Goal: Task Accomplishment & Management: Complete application form

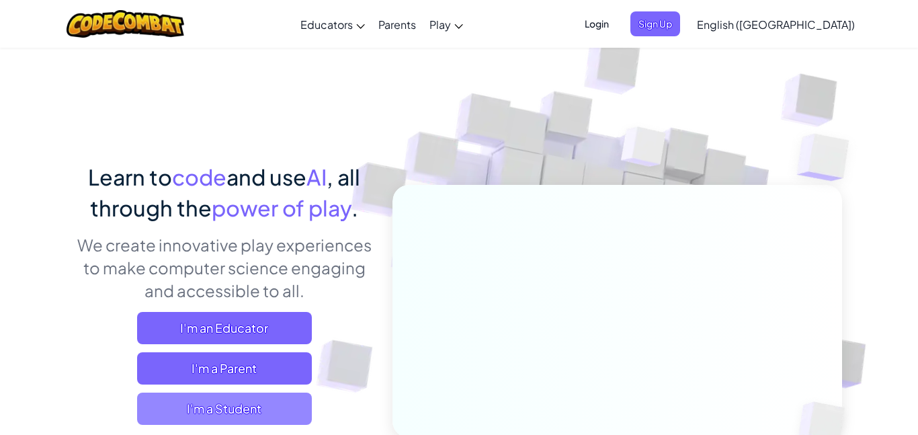
click at [263, 399] on span "I'm a Student" at bounding box center [224, 408] width 175 height 32
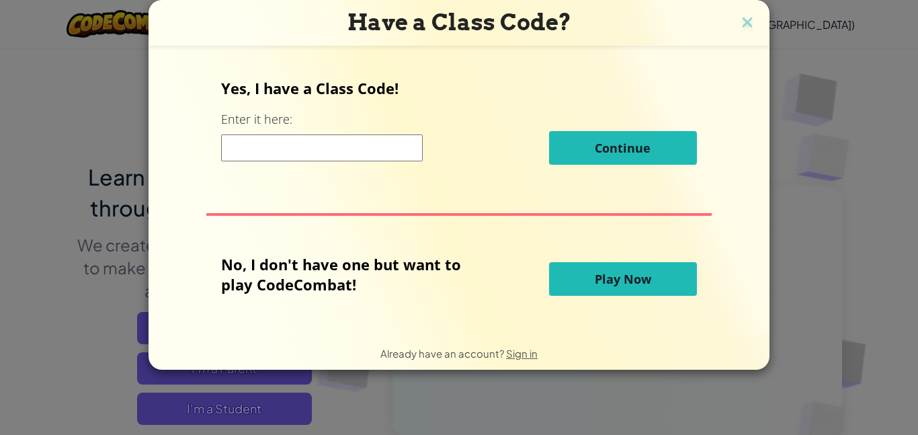
click at [582, 287] on button "Play Now" at bounding box center [623, 279] width 148 height 34
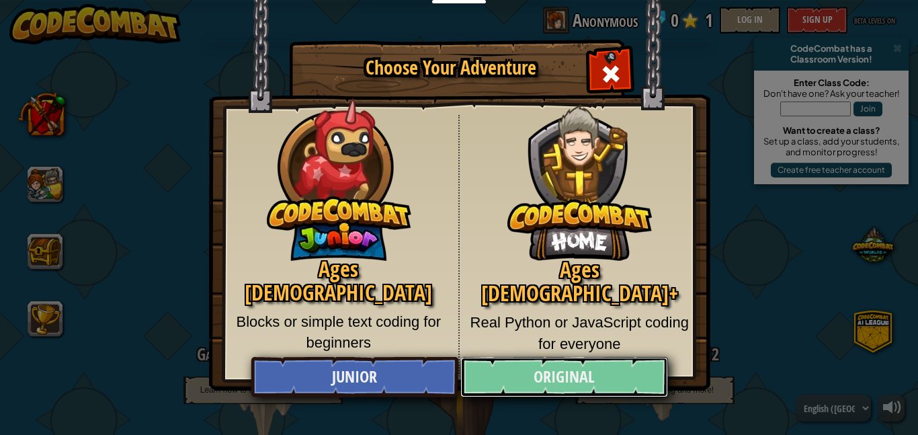
click at [611, 366] on link "Original" at bounding box center [563, 377] width 207 height 40
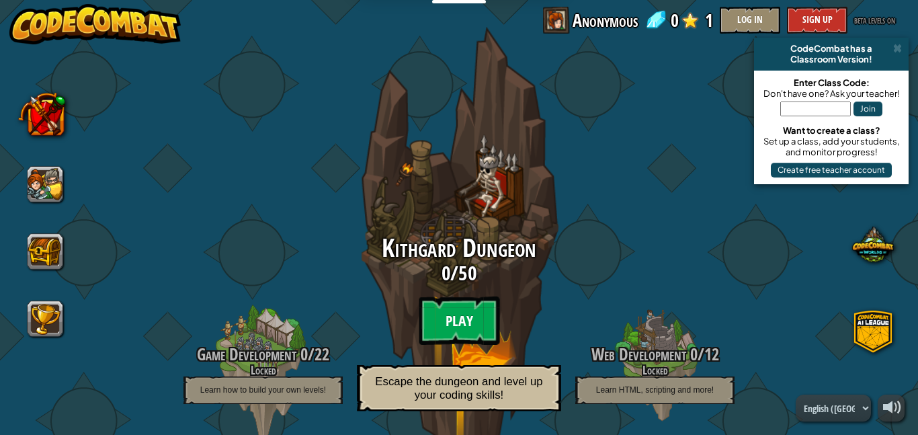
click at [474, 333] on btn "Play" at bounding box center [459, 320] width 81 height 48
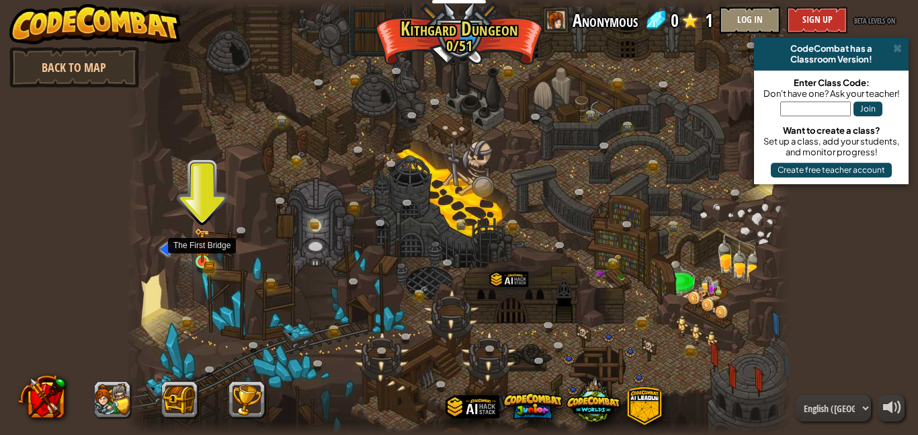
click at [198, 255] on img at bounding box center [201, 245] width 15 height 35
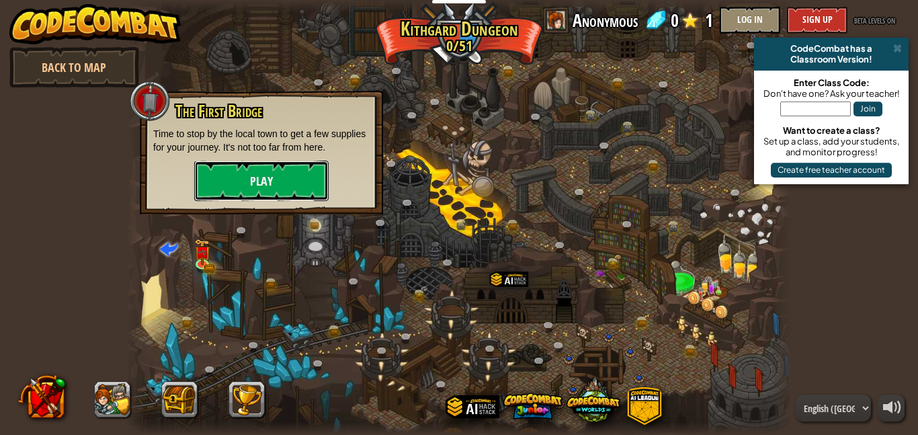
click at [303, 181] on button "Play" at bounding box center [261, 181] width 134 height 40
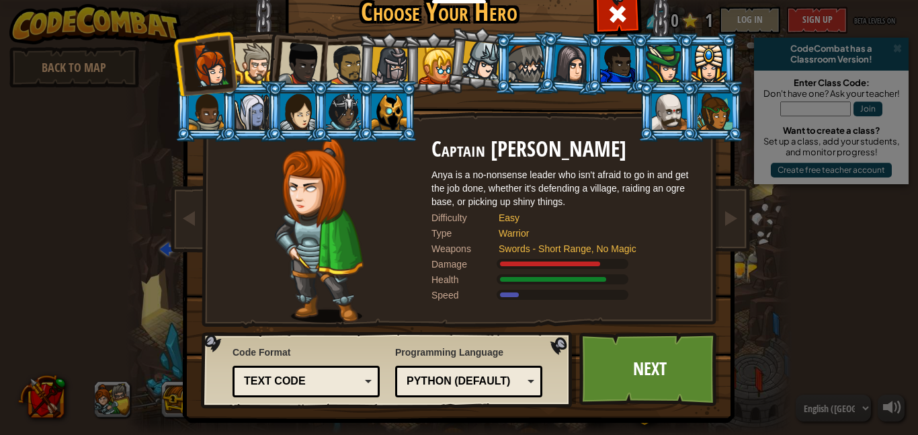
click at [254, 73] on div at bounding box center [255, 63] width 41 height 41
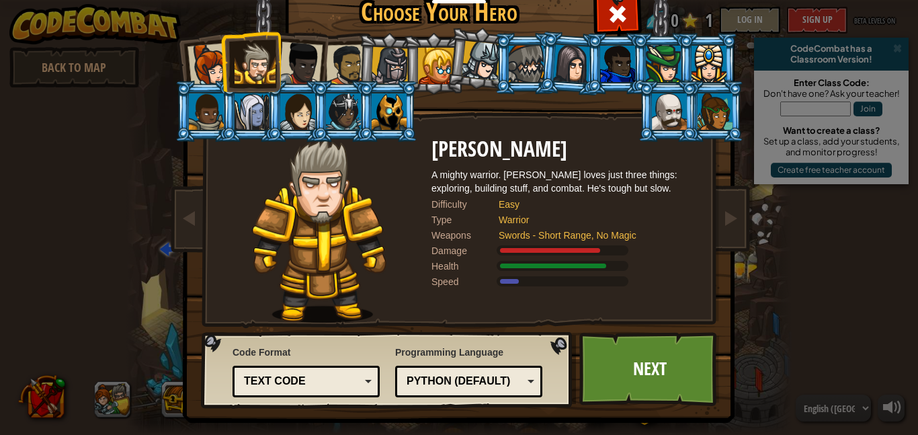
click at [204, 64] on div at bounding box center [210, 65] width 44 height 44
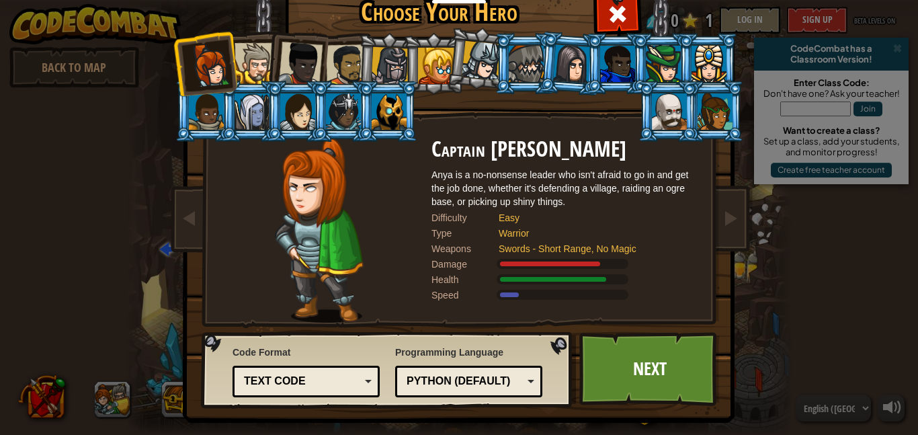
click at [258, 56] on div at bounding box center [255, 63] width 41 height 41
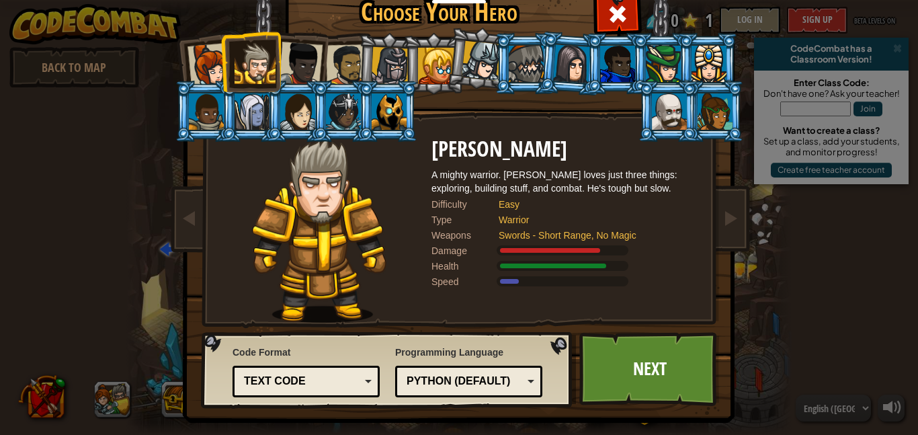
click at [577, 52] on div at bounding box center [572, 63] width 38 height 38
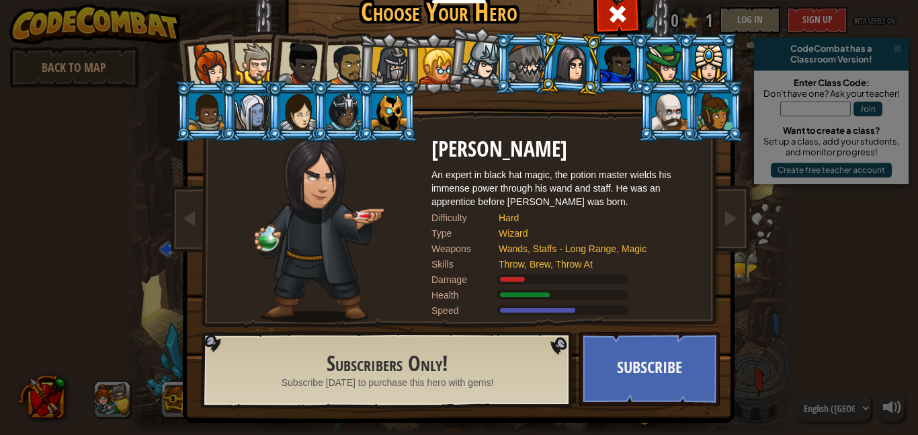
click at [688, 85] on li at bounding box center [668, 111] width 60 height 61
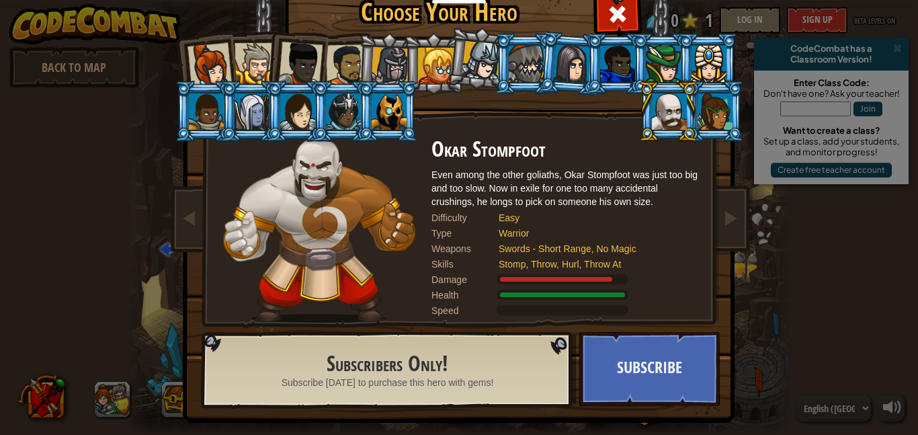
click at [408, 56] on li at bounding box center [433, 63] width 60 height 61
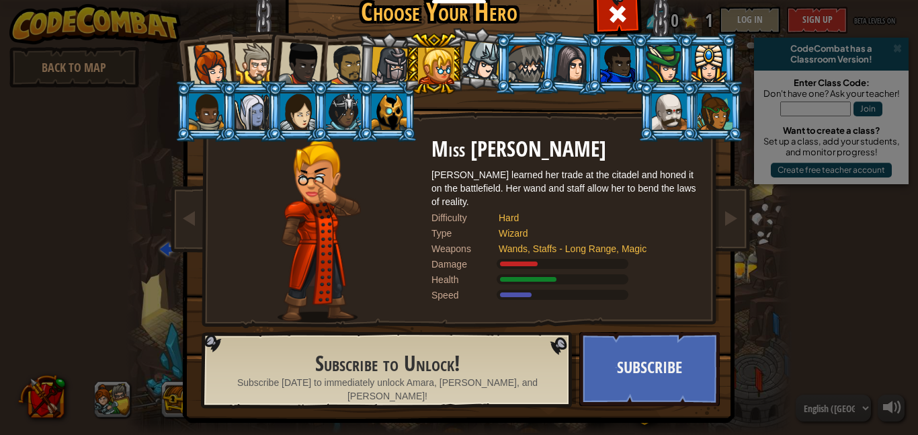
click at [382, 58] on div at bounding box center [390, 66] width 38 height 38
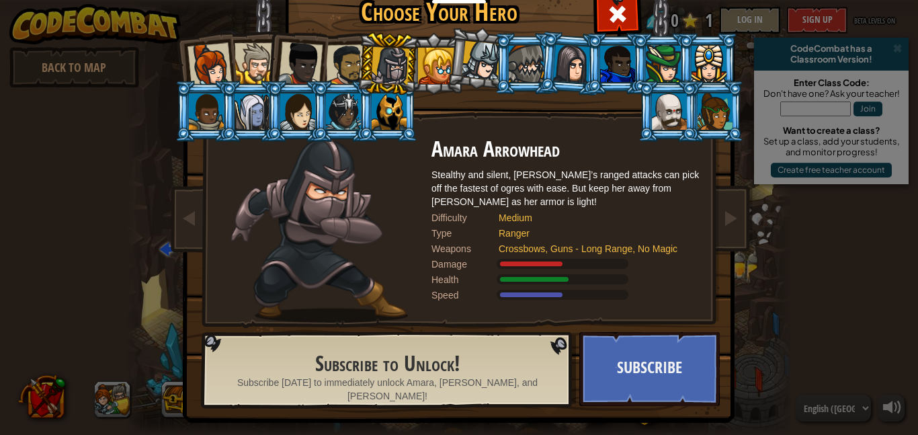
click at [343, 63] on div at bounding box center [347, 65] width 42 height 42
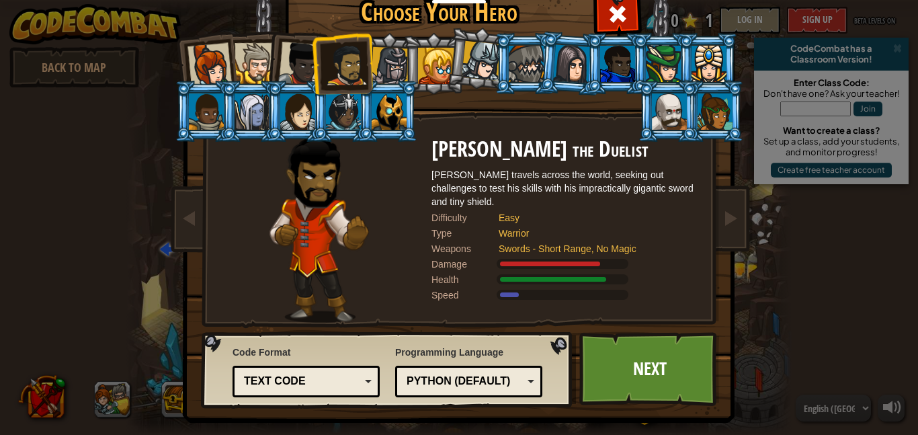
click at [300, 52] on div at bounding box center [300, 64] width 44 height 44
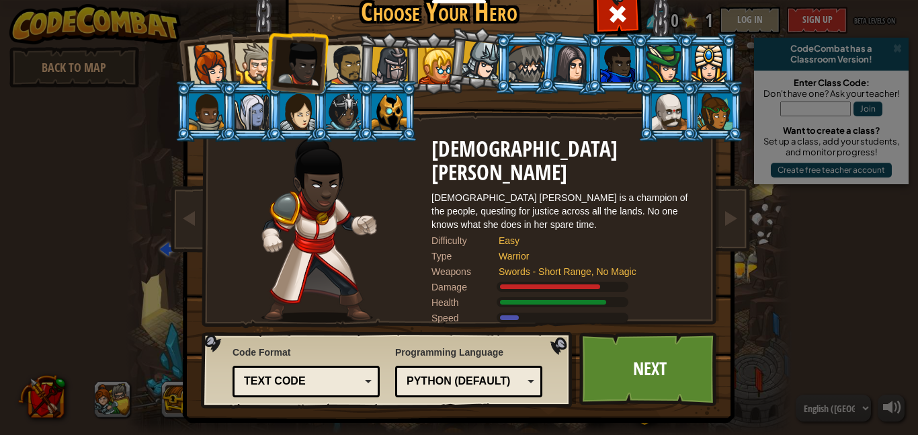
click at [253, 51] on div at bounding box center [255, 63] width 41 height 41
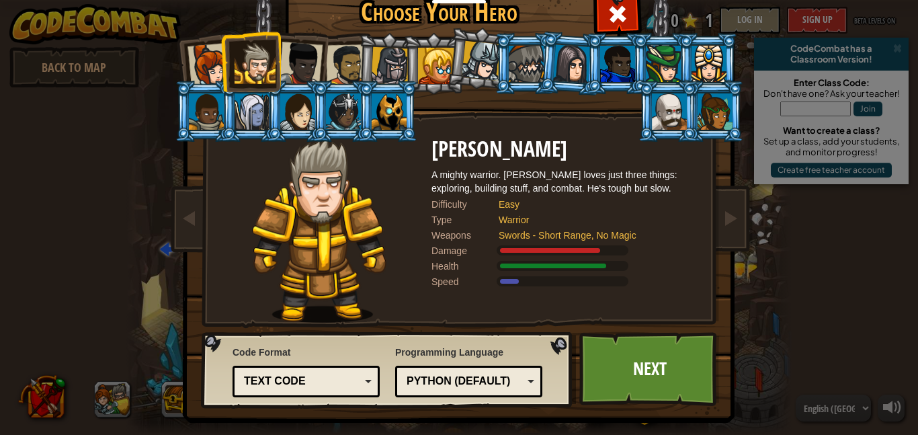
click at [382, 58] on div at bounding box center [390, 66] width 38 height 38
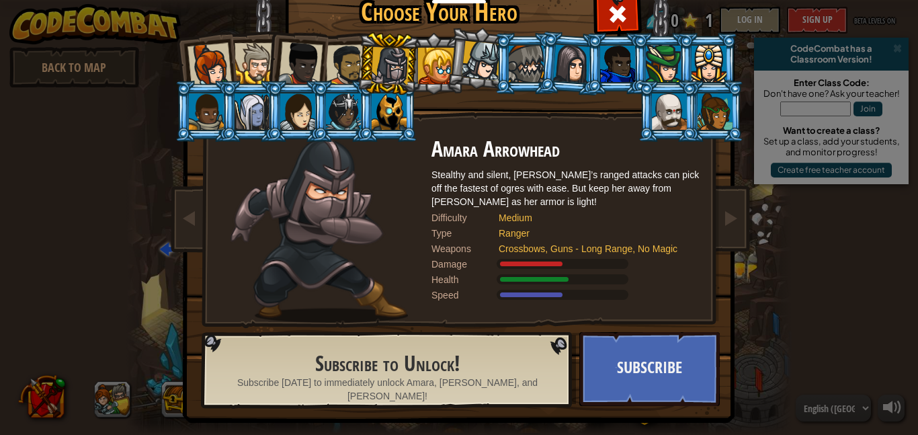
click at [419, 60] on div at bounding box center [436, 66] width 36 height 36
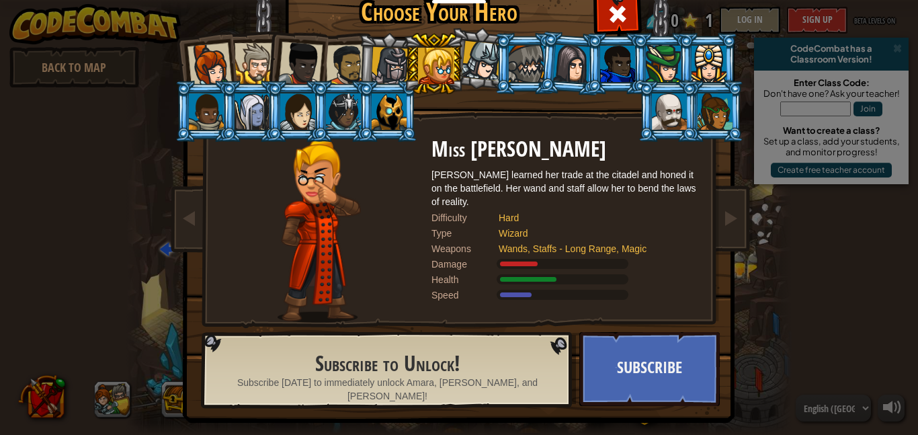
click at [384, 59] on div at bounding box center [390, 66] width 38 height 38
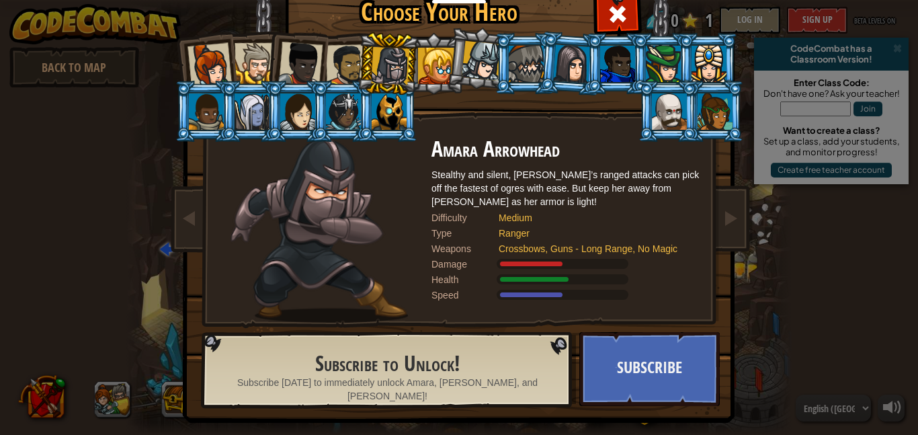
click at [339, 56] on div at bounding box center [347, 65] width 42 height 42
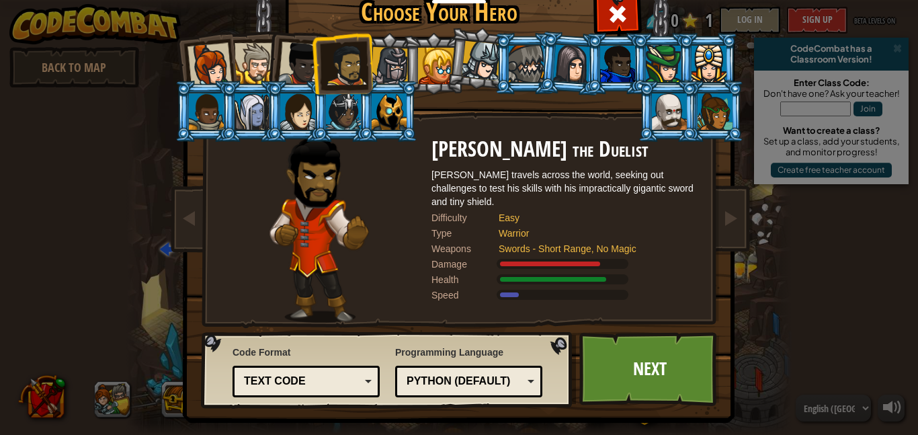
click at [486, 378] on div "Python (Default)" at bounding box center [465, 381] width 116 height 15
click at [632, 364] on link "Next" at bounding box center [649, 369] width 140 height 74
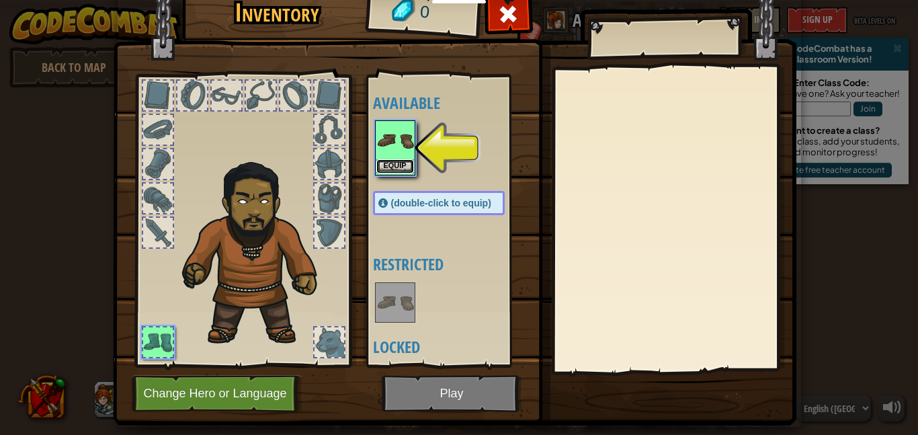
click at [389, 165] on button "Equip" at bounding box center [395, 166] width 38 height 14
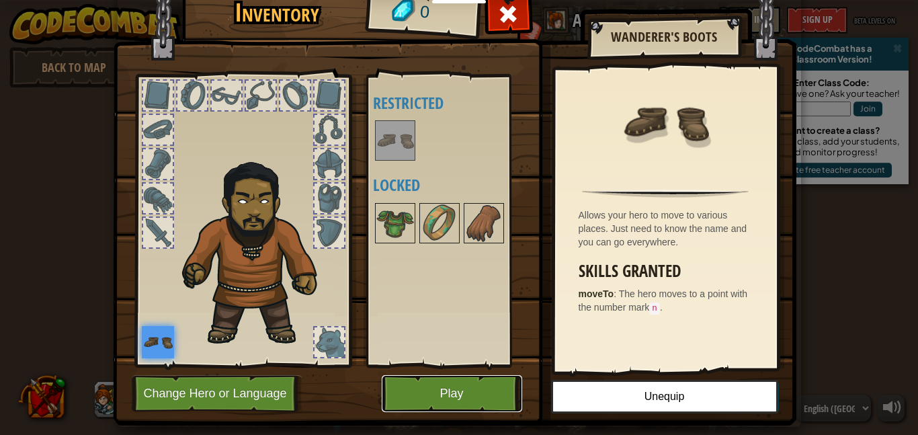
click at [447, 385] on button "Play" at bounding box center [452, 393] width 140 height 37
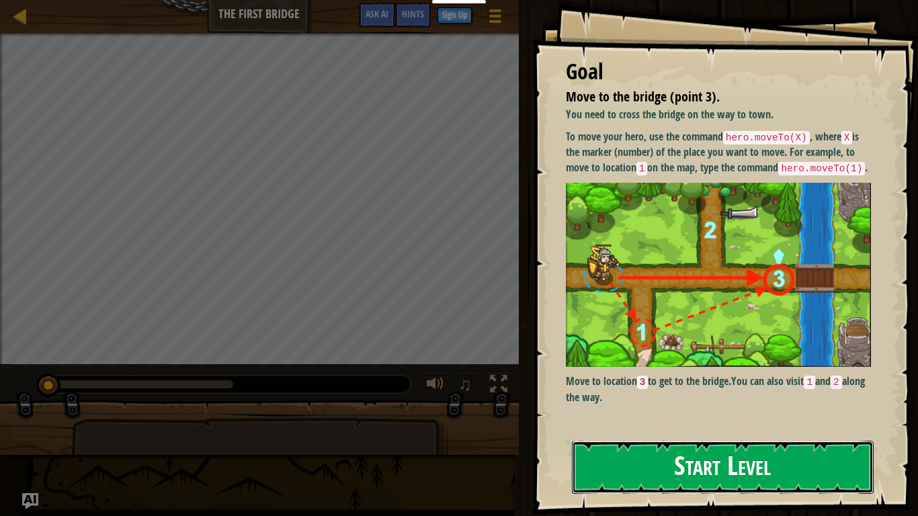
click at [583, 434] on button "Start Level" at bounding box center [723, 467] width 302 height 53
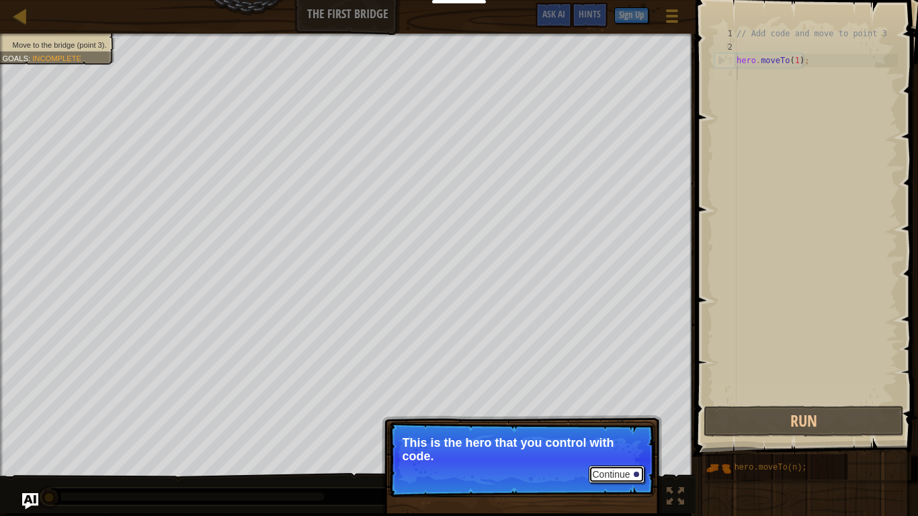
click at [631, 434] on button "Continue" at bounding box center [617, 474] width 56 height 17
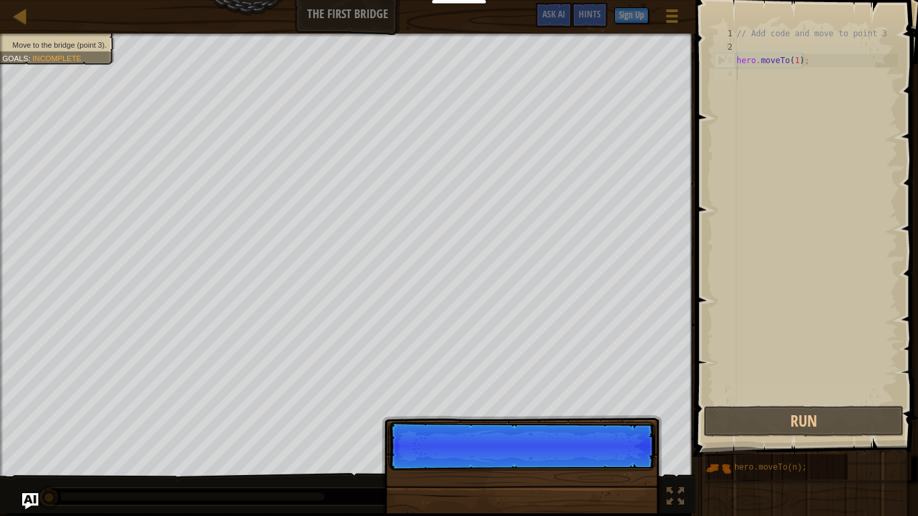
scroll to position [6, 0]
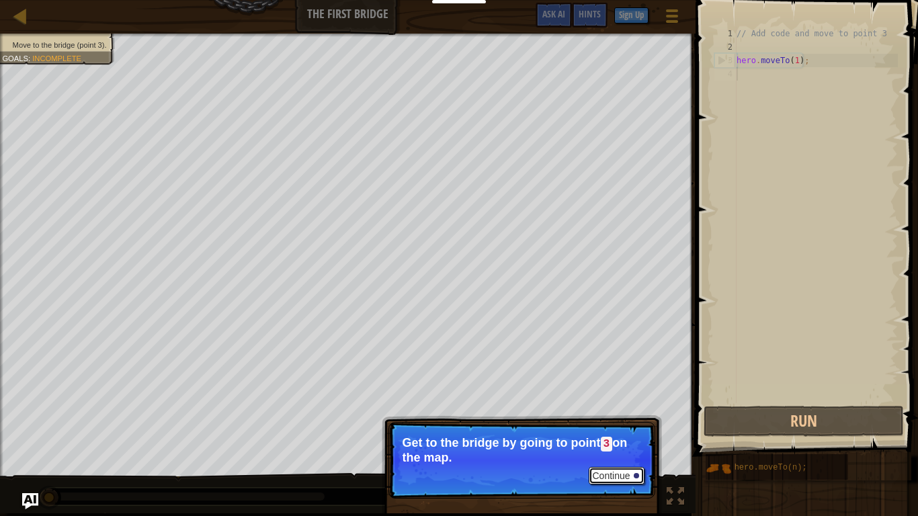
click at [621, 434] on button "Continue" at bounding box center [617, 475] width 56 height 17
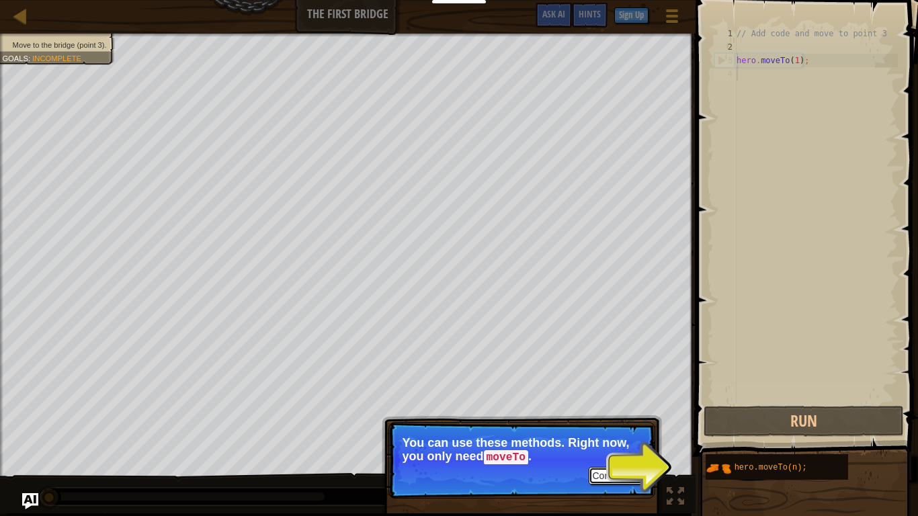
click at [618, 434] on button "Continue" at bounding box center [617, 475] width 56 height 17
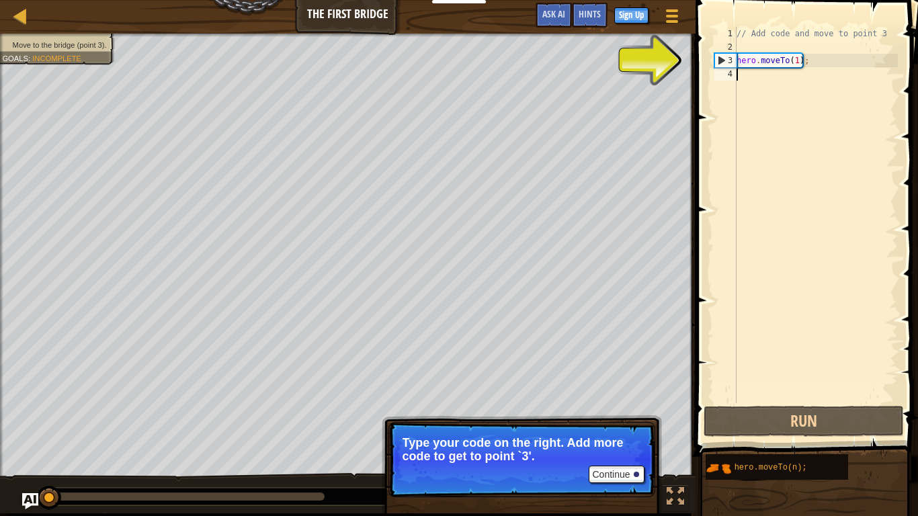
click at [802, 173] on div "// Add code and move to point 3 hero . moveTo ( 1 ) ;" at bounding box center [816, 228] width 164 height 403
click at [776, 79] on div "// Add code and move to point 3 hero . moveTo ( 1 ) ;" at bounding box center [816, 228] width 164 height 403
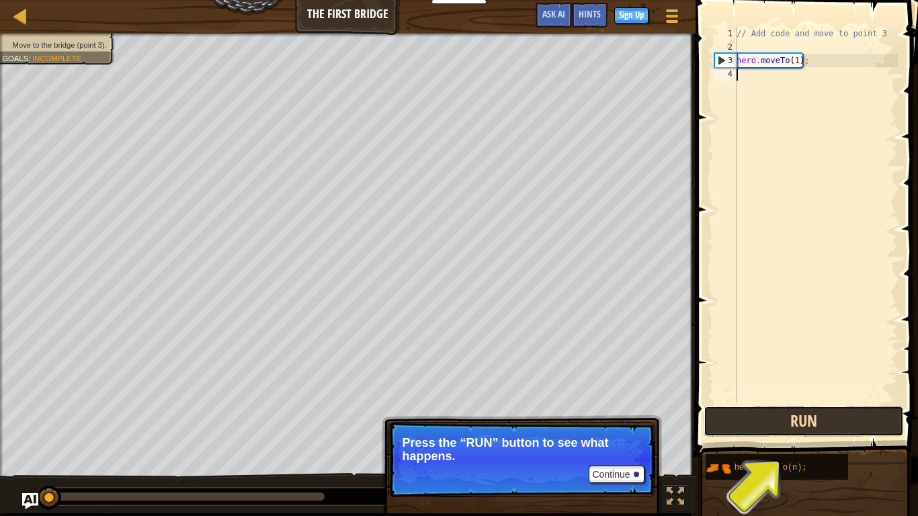
click at [822, 427] on button "Run" at bounding box center [804, 421] width 200 height 31
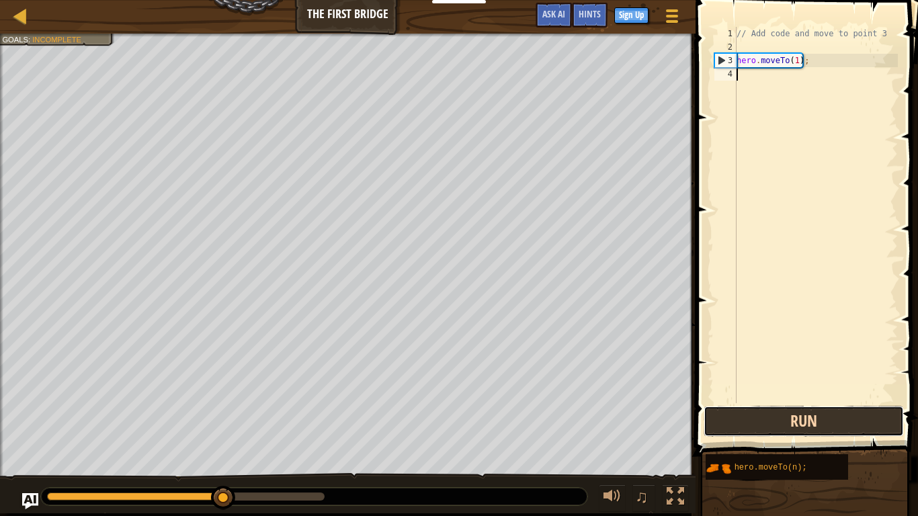
click at [743, 429] on button "Run" at bounding box center [804, 421] width 200 height 31
click at [722, 417] on button "Run" at bounding box center [804, 421] width 200 height 31
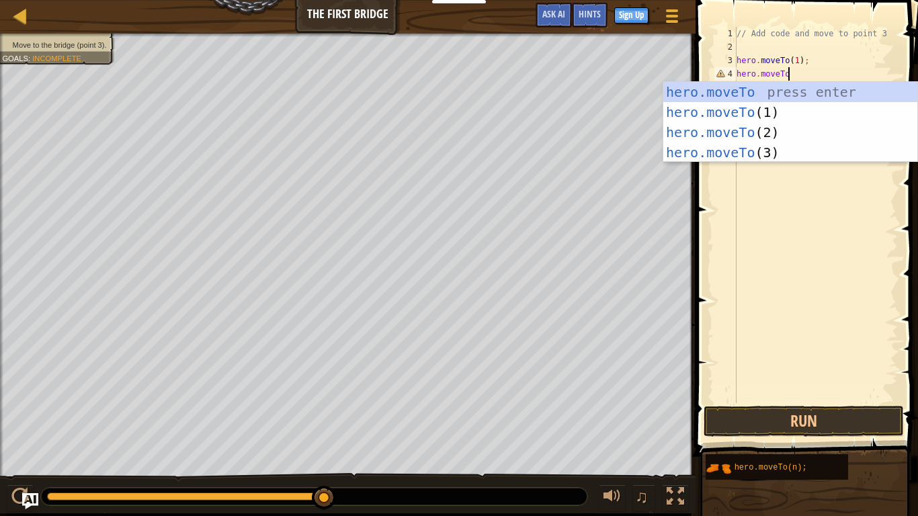
scroll to position [6, 7]
type textarea "hero.moveTo3"
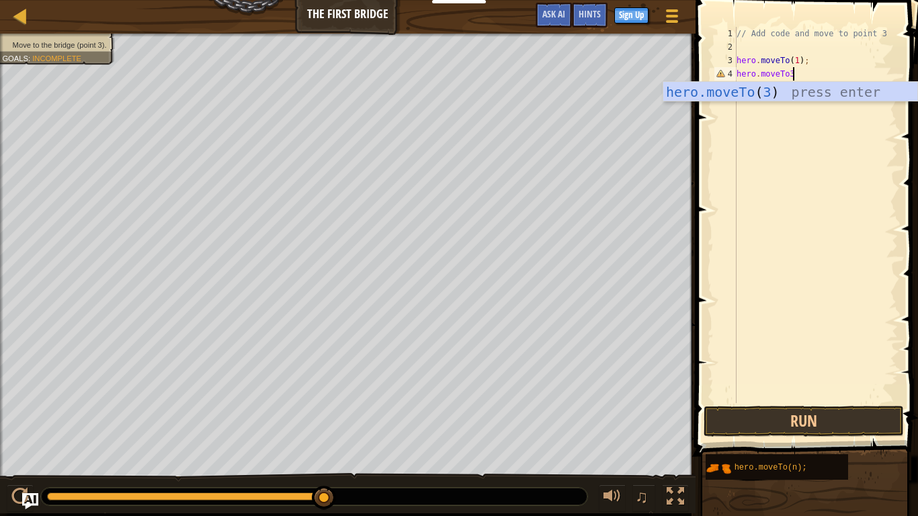
click at [810, 144] on div "// Add code and move to point 3 hero . moveTo ( 1 ) ; hero . moveTo3" at bounding box center [816, 228] width 164 height 403
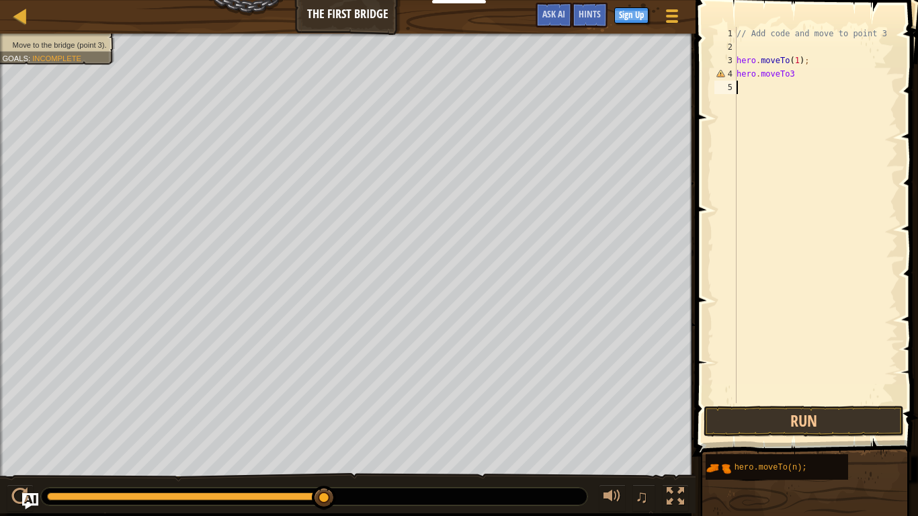
click at [843, 72] on div "// Add code and move to point 3 hero . moveTo ( 1 ) ; hero . moveTo3" at bounding box center [816, 228] width 164 height 403
type textarea "hero.moveTo(3)"
click at [823, 417] on button "Run" at bounding box center [804, 421] width 200 height 31
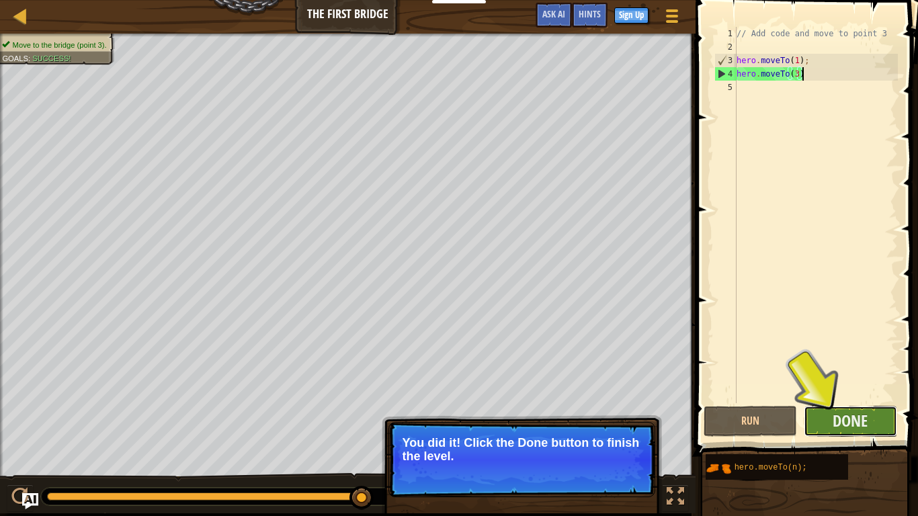
click at [853, 431] on button "Done" at bounding box center [850, 421] width 93 height 31
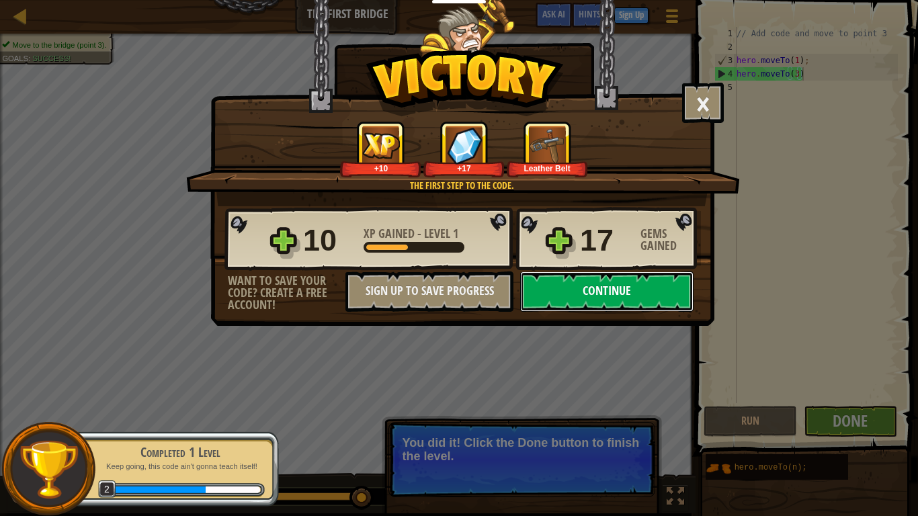
click at [604, 294] on button "Continue" at bounding box center [606, 292] width 173 height 40
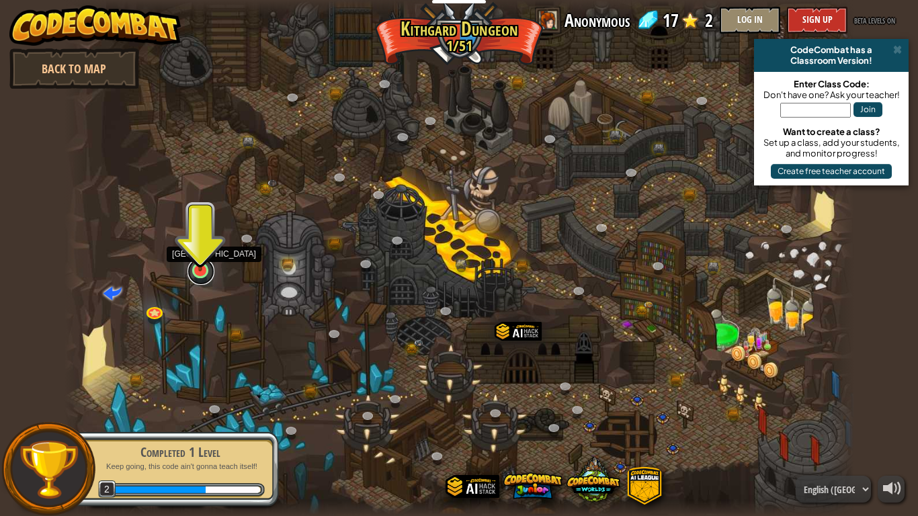
click at [198, 272] on link at bounding box center [201, 271] width 27 height 27
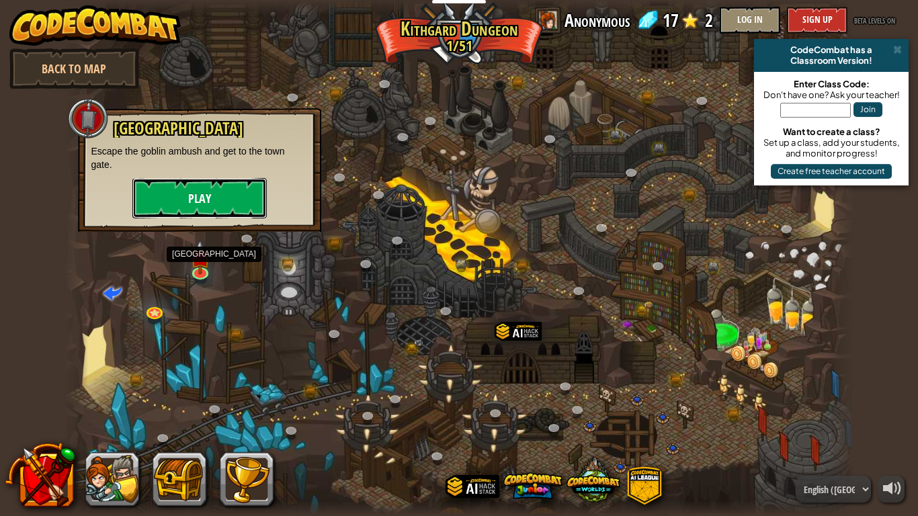
click at [247, 207] on button "Play" at bounding box center [199, 198] width 134 height 40
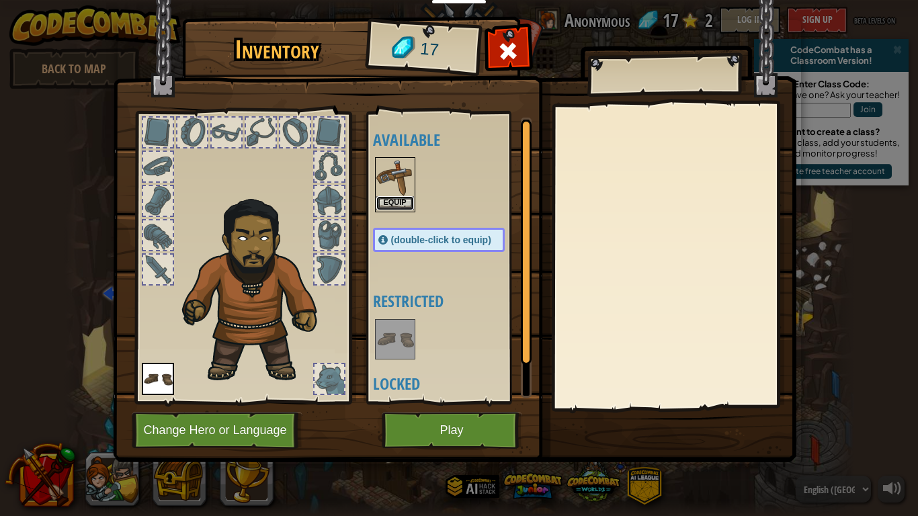
click at [393, 209] on button "Equip" at bounding box center [395, 203] width 38 height 14
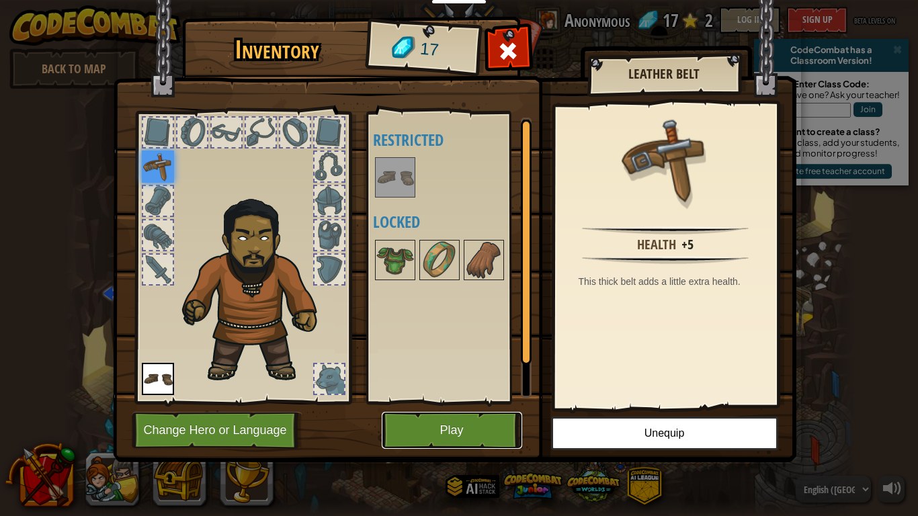
click at [460, 434] on button "Play" at bounding box center [452, 430] width 140 height 37
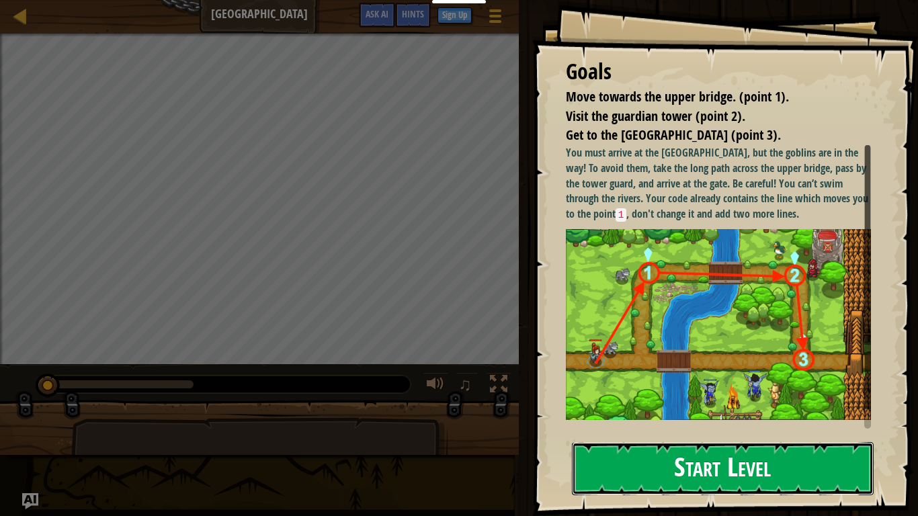
click at [724, 434] on button "Start Level" at bounding box center [723, 468] width 302 height 53
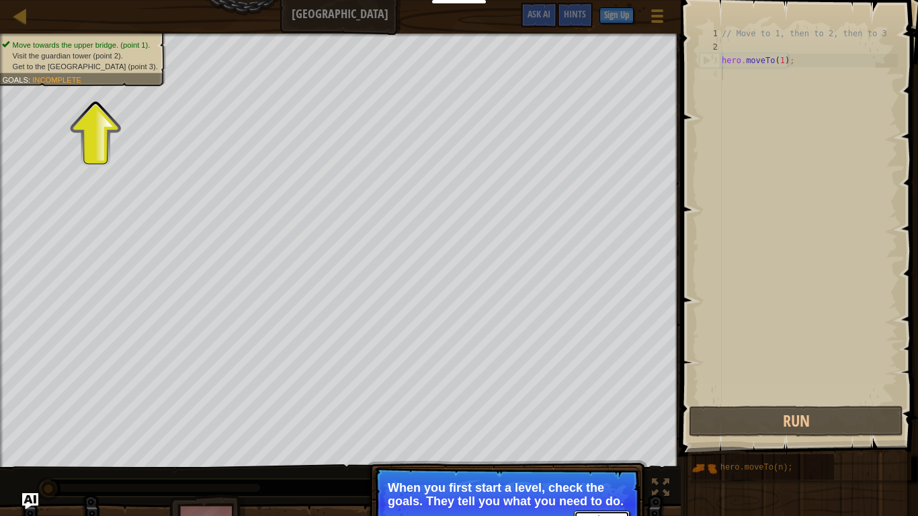
click at [595, 434] on button "Continue" at bounding box center [602, 519] width 56 height 17
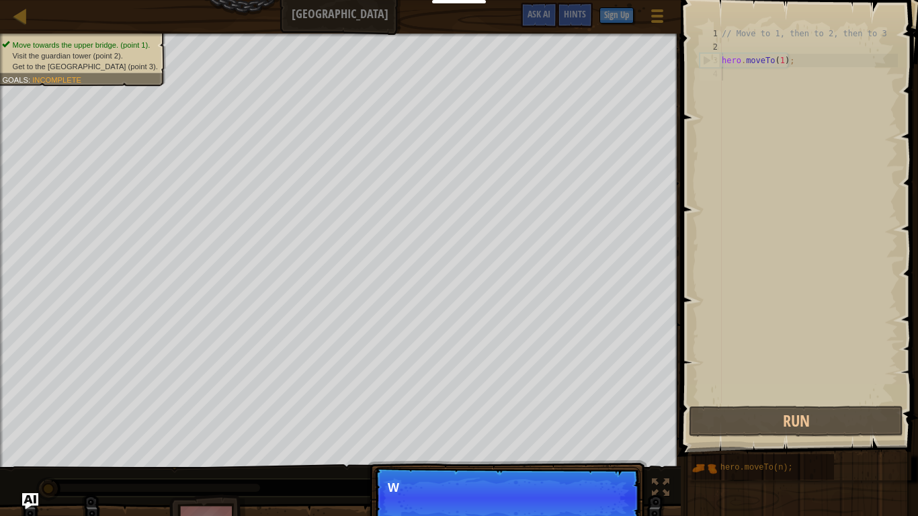
scroll to position [6, 0]
click at [591, 434] on button "Continue" at bounding box center [602, 505] width 56 height 17
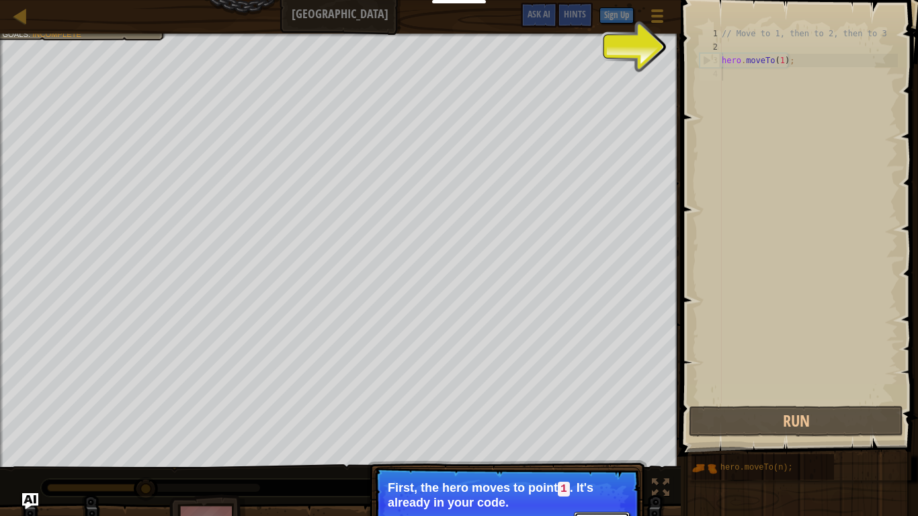
click at [609, 434] on button "Continue" at bounding box center [602, 520] width 56 height 17
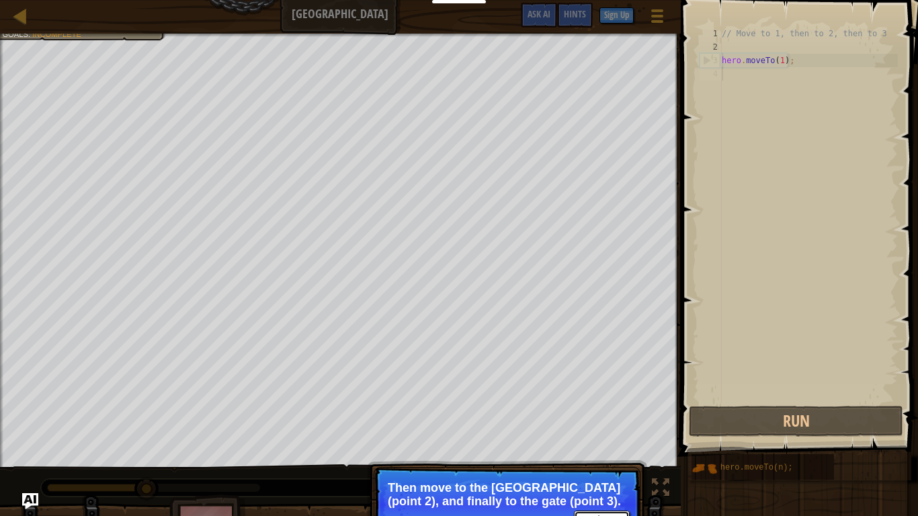
click at [597, 434] on button "Continue" at bounding box center [602, 519] width 56 height 17
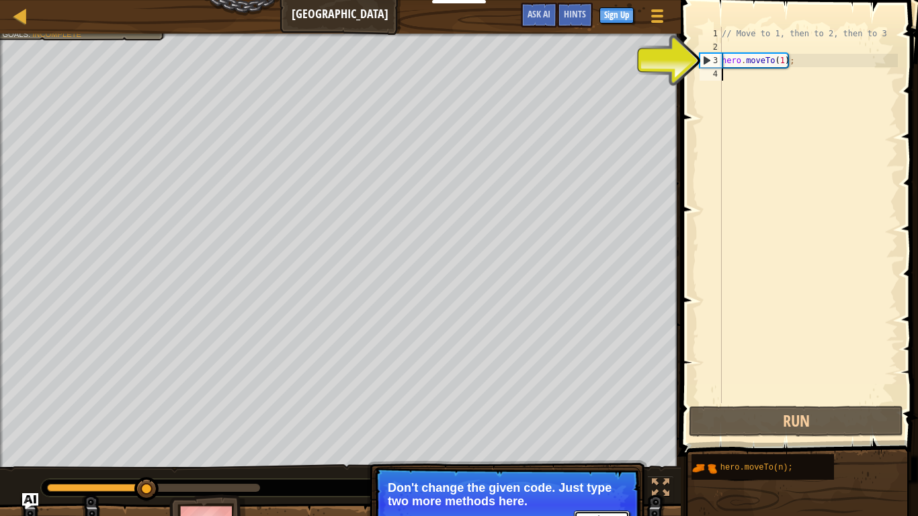
click at [585, 434] on button "Continue" at bounding box center [602, 519] width 56 height 17
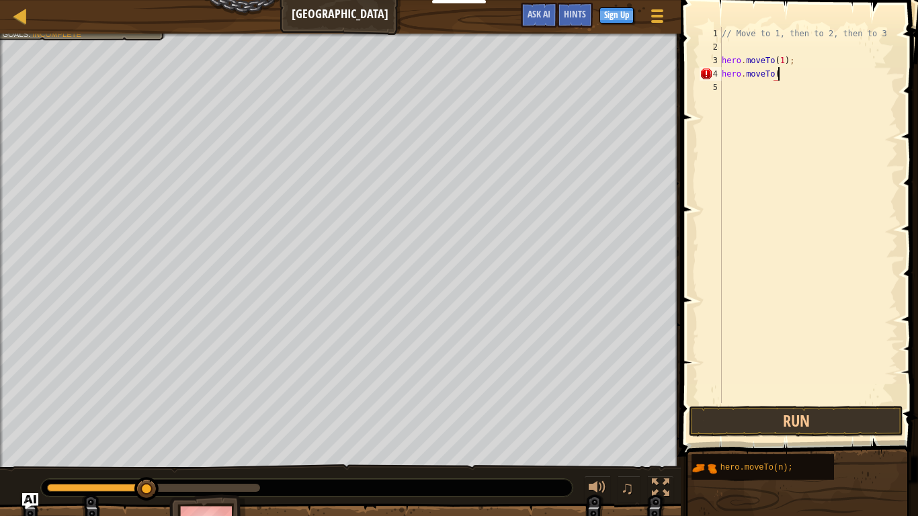
scroll to position [6, 8]
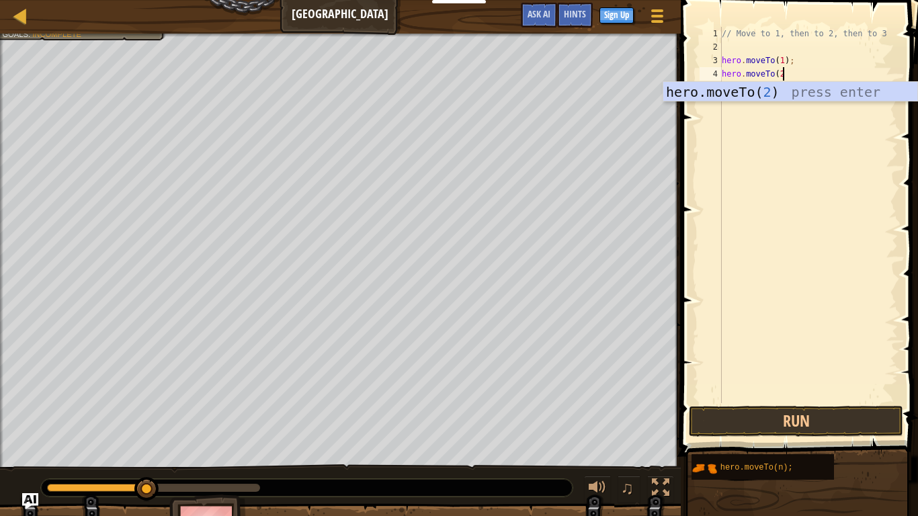
type textarea "hero.moveTo(2)"
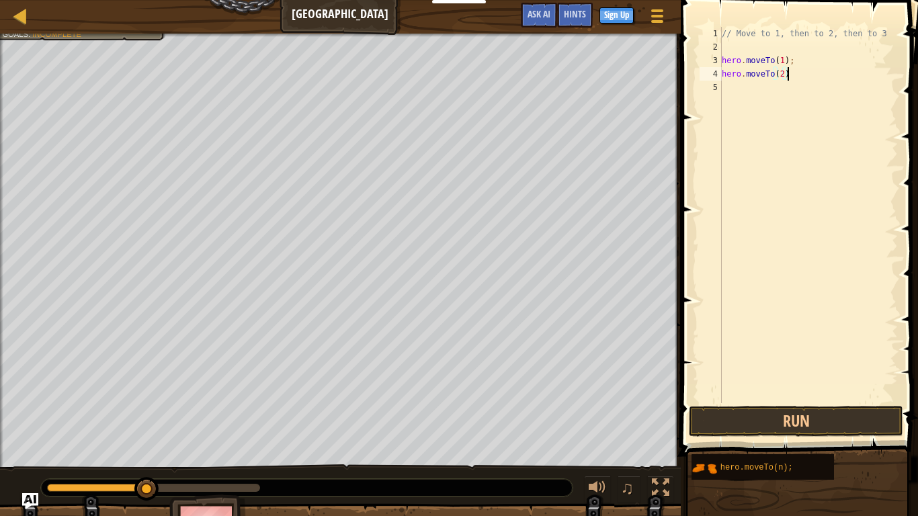
click at [795, 128] on div "// Move to 1, then to 2, then to 3 hero . moveTo ( 1 ) ; hero . moveTo ( 2 )" at bounding box center [808, 228] width 179 height 403
type textarea "hero.moveTo(3)"
click at [781, 415] on button "Run" at bounding box center [796, 421] width 214 height 31
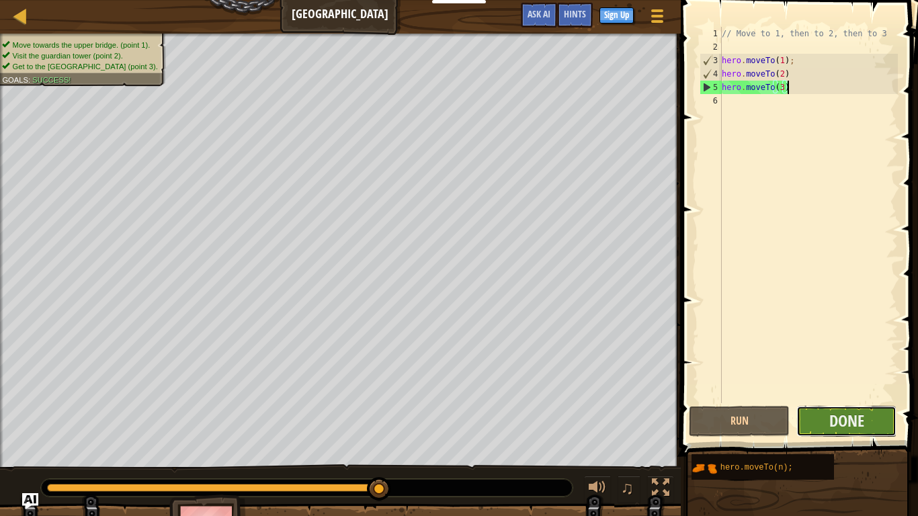
click at [821, 418] on button "Done" at bounding box center [846, 421] width 101 height 31
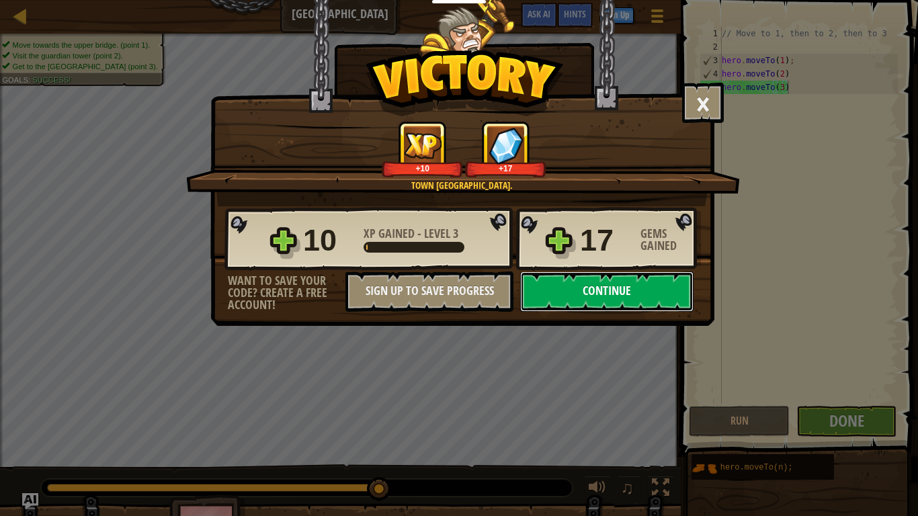
click at [649, 290] on button "Continue" at bounding box center [606, 292] width 173 height 40
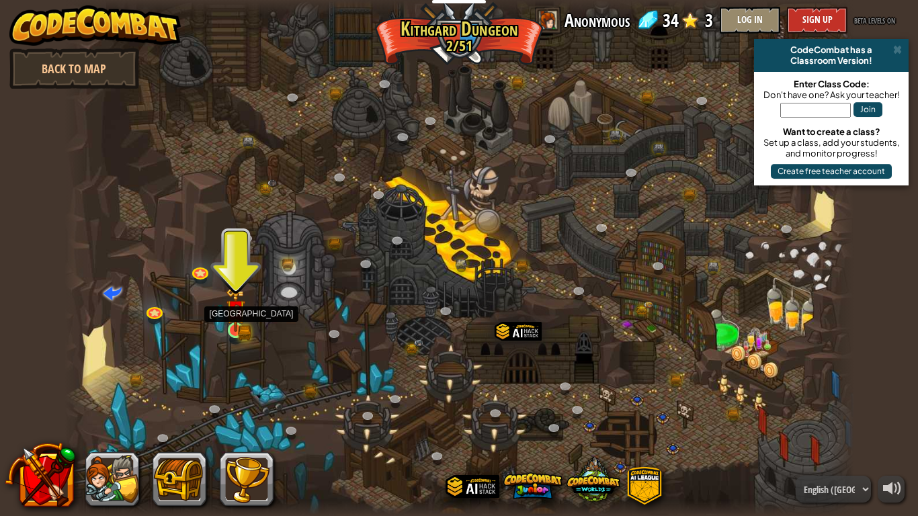
click at [233, 327] on img at bounding box center [236, 310] width 20 height 44
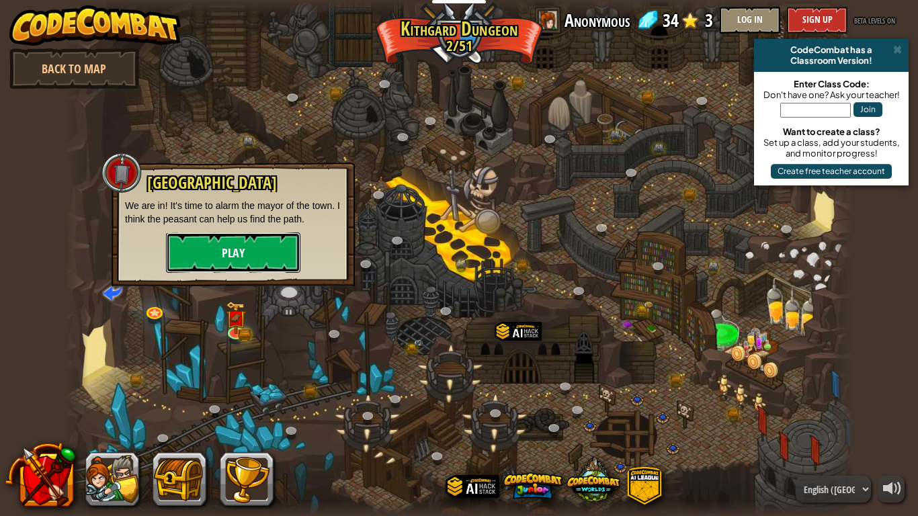
click at [280, 244] on button "Play" at bounding box center [233, 253] width 134 height 40
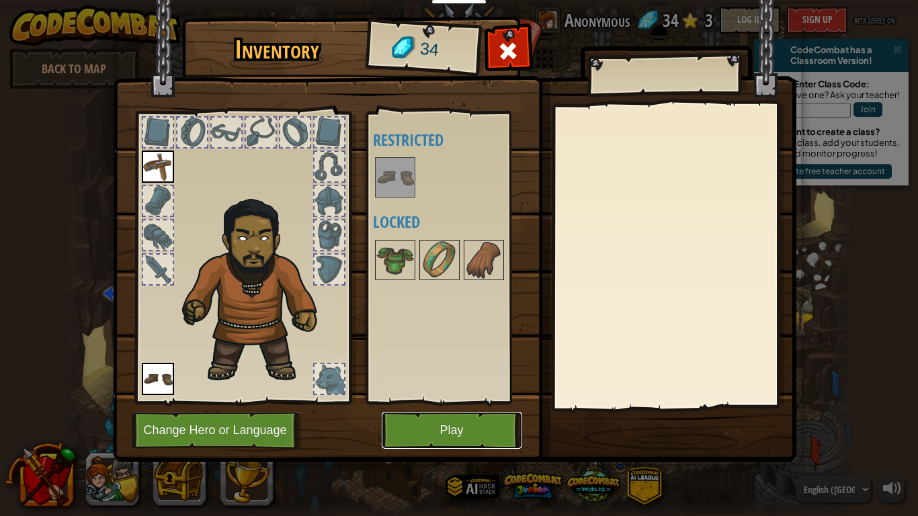
click at [452, 434] on button "Play" at bounding box center [452, 430] width 140 height 37
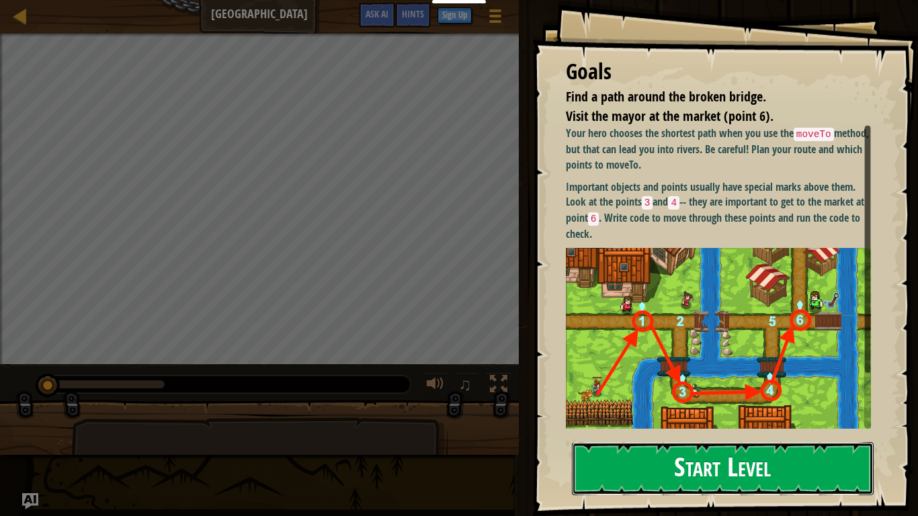
click at [718, 434] on button "Start Level" at bounding box center [723, 468] width 302 height 53
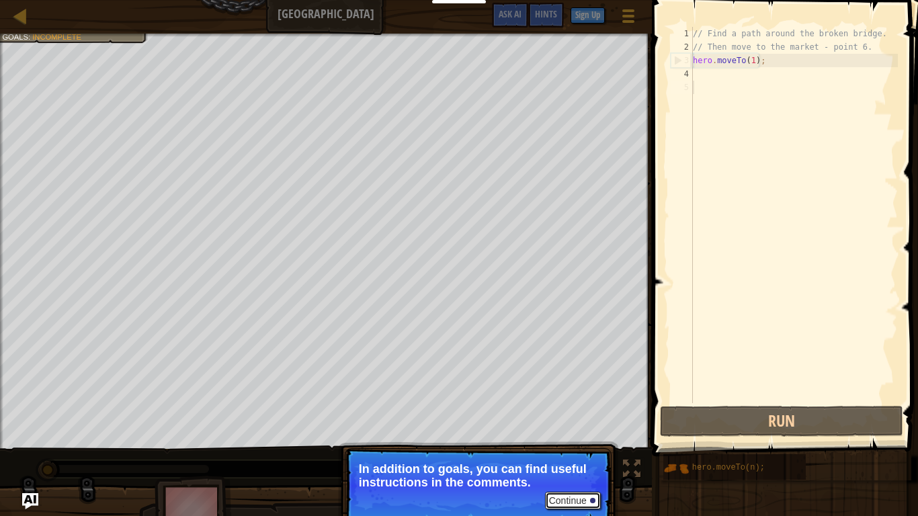
click at [562, 434] on button "Continue" at bounding box center [573, 500] width 56 height 17
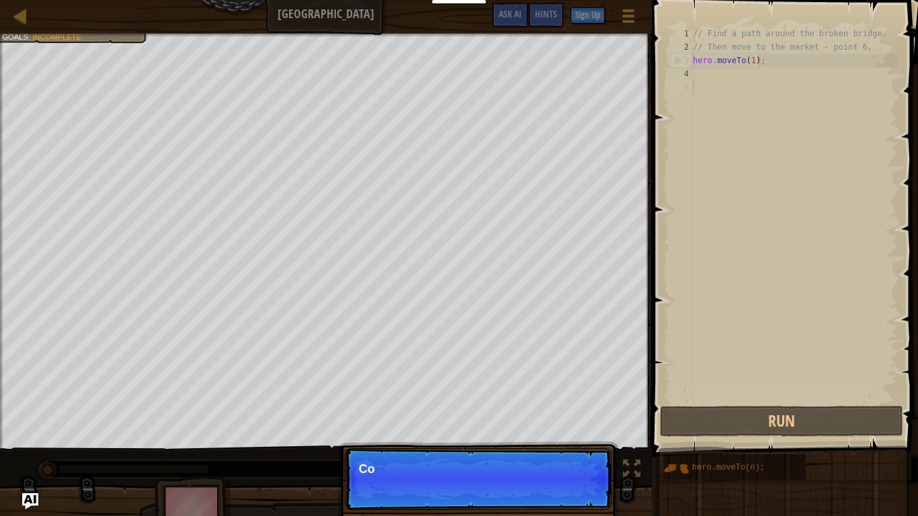
scroll to position [6, 0]
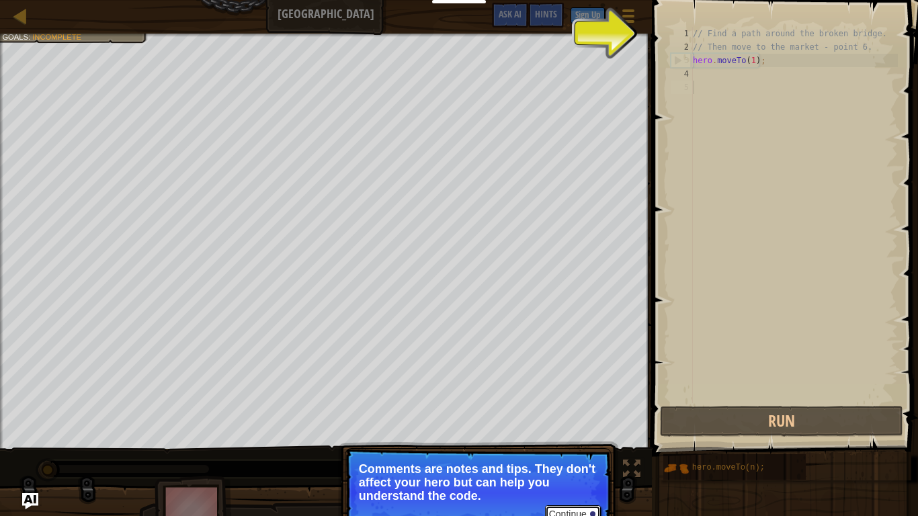
click at [574, 434] on button "Continue" at bounding box center [573, 513] width 56 height 17
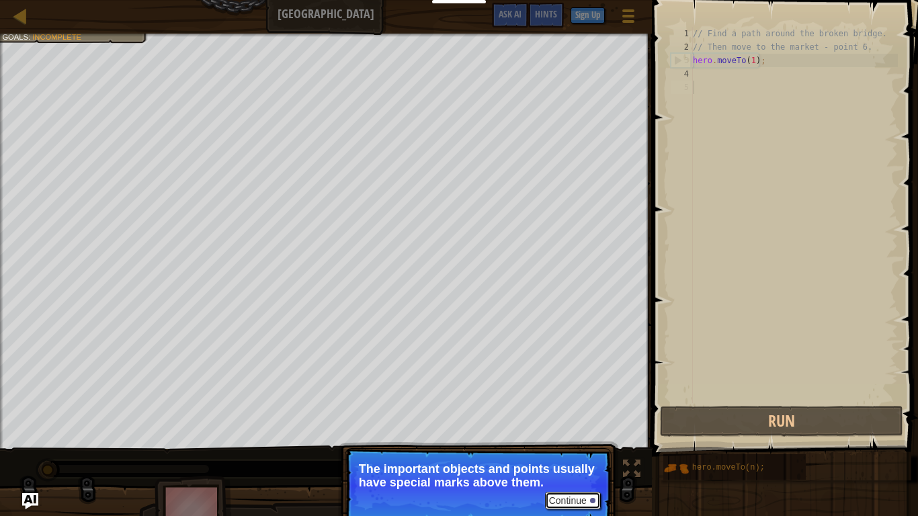
click at [567, 434] on button "Continue" at bounding box center [573, 500] width 56 height 17
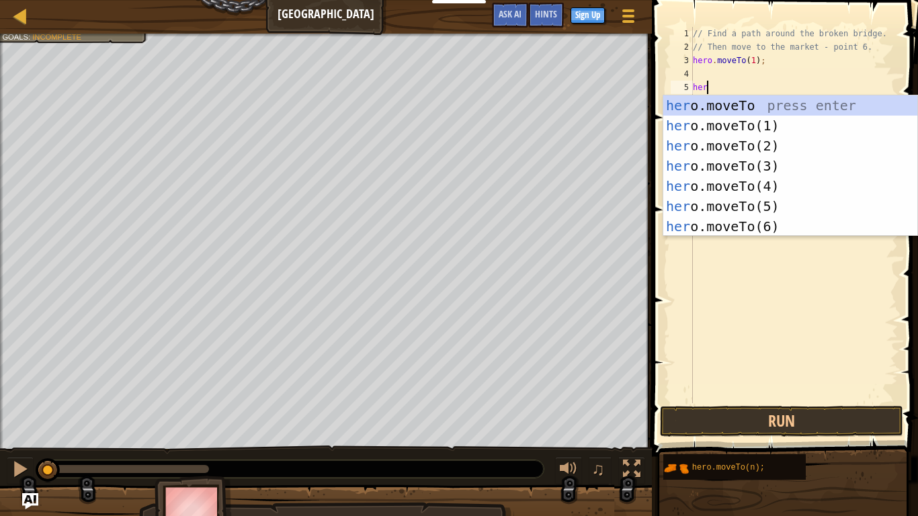
scroll to position [6, 1]
type textarea "h"
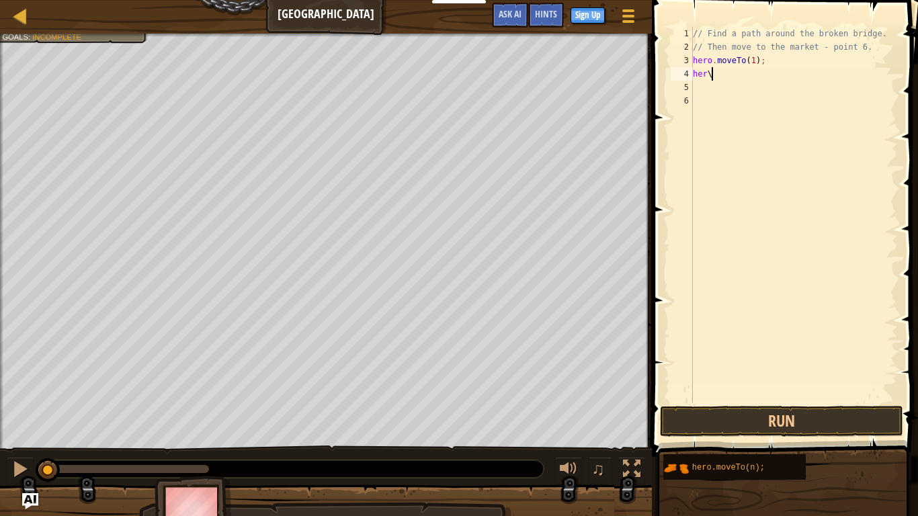
scroll to position [6, 1]
type textarea "h"
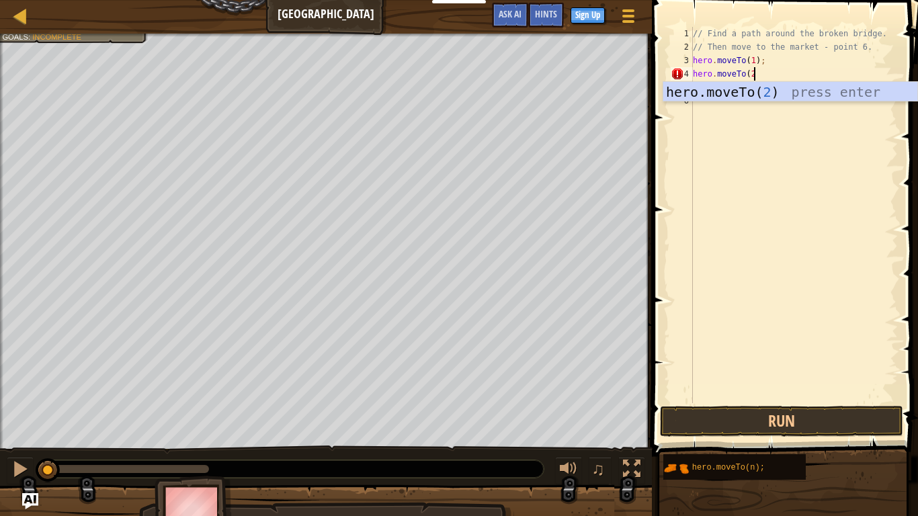
scroll to position [6, 8]
type textarea "hero.moveTo(2)"
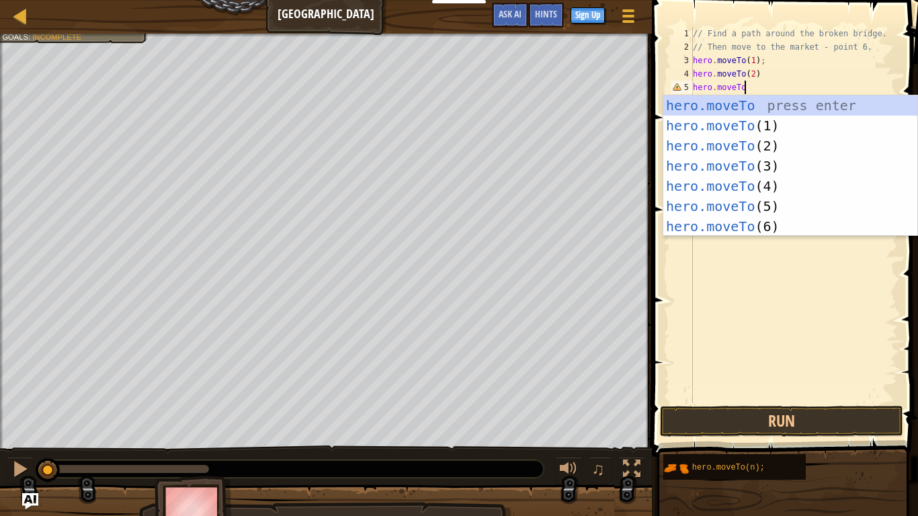
scroll to position [6, 7]
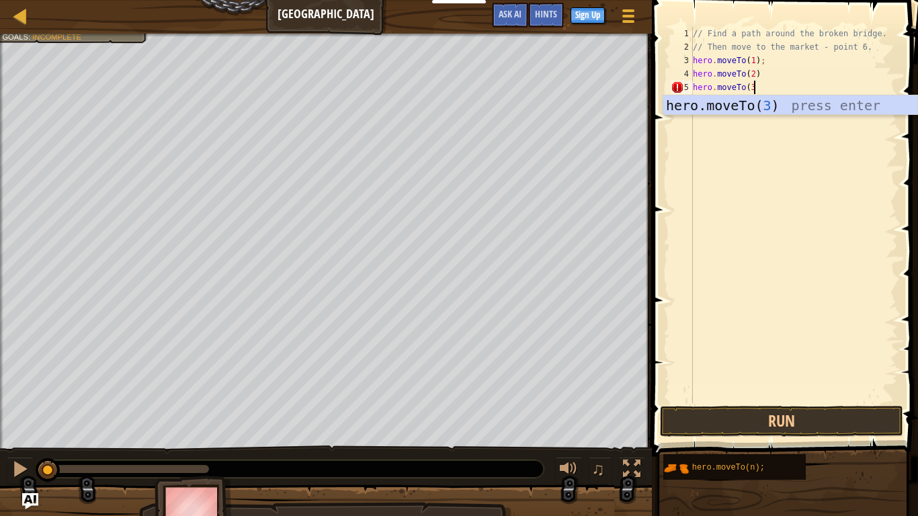
type textarea "hero.moveTo(3)"
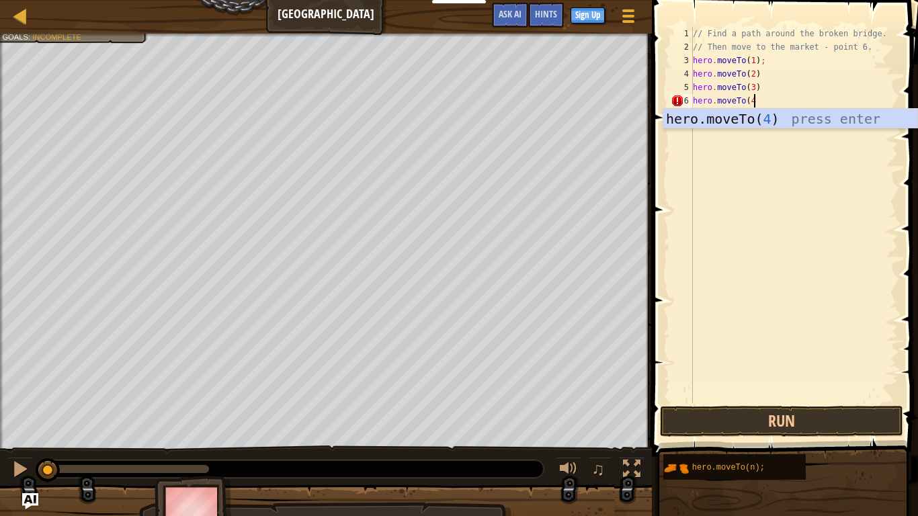
type textarea "hero.moveTo(4)"
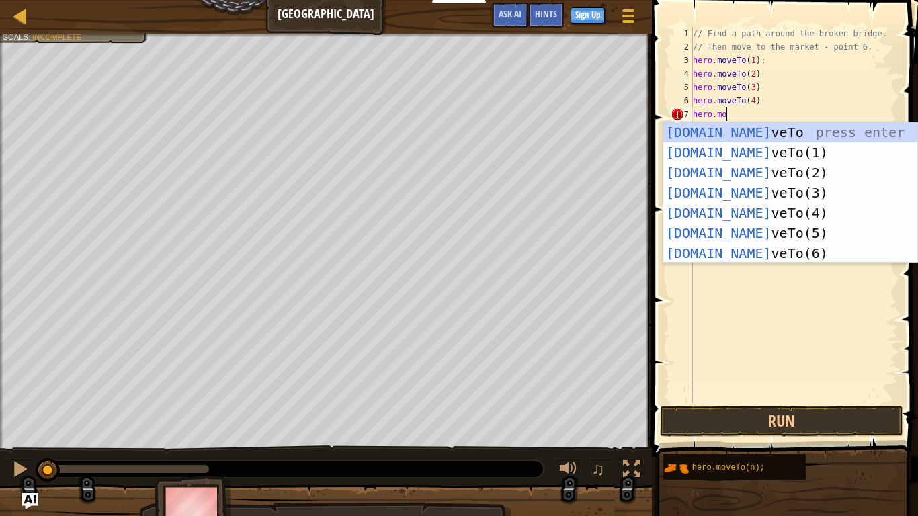
scroll to position [6, 4]
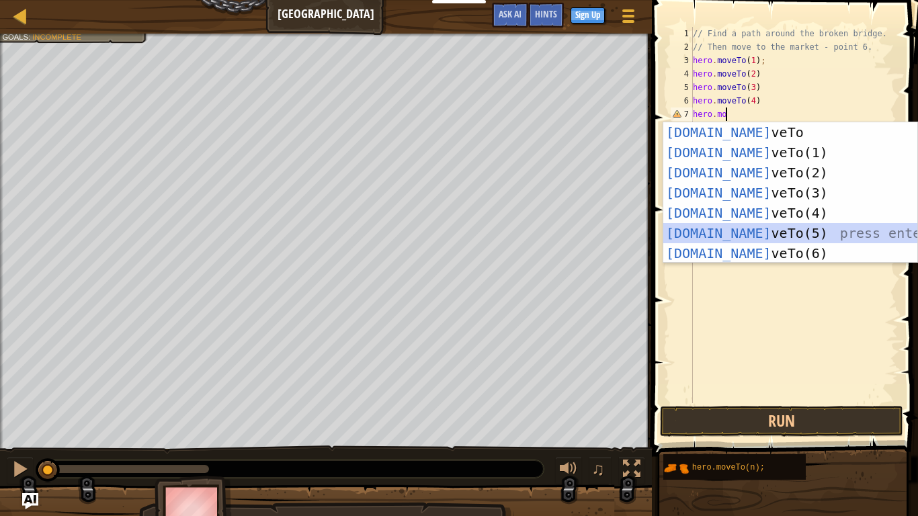
click at [737, 239] on div "hero.mo veTo press enter hero.mo veTo(1) press enter hero.mo veTo(2) press ente…" at bounding box center [790, 212] width 254 height 181
type textarea "hero.moveTo(5);"
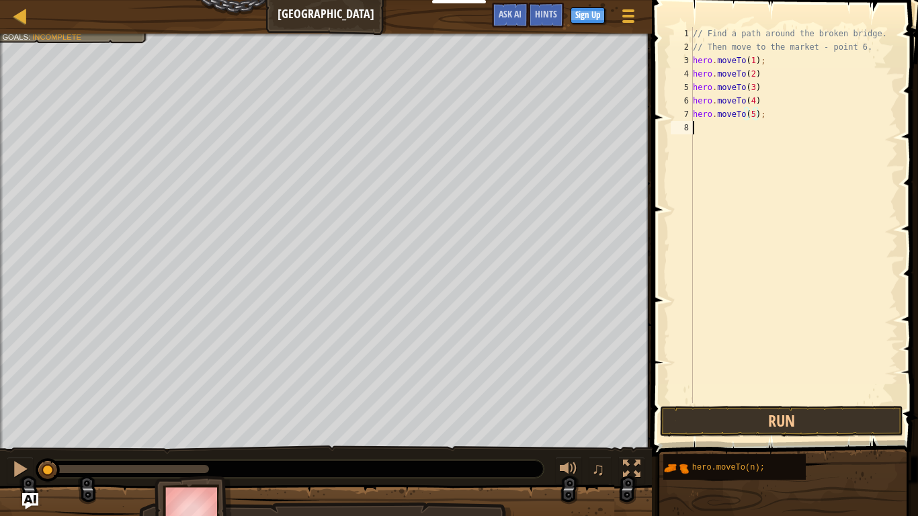
click at [735, 158] on div "// Find a path around the broken bridge. // Then move to the market - point 6. …" at bounding box center [794, 228] width 208 height 403
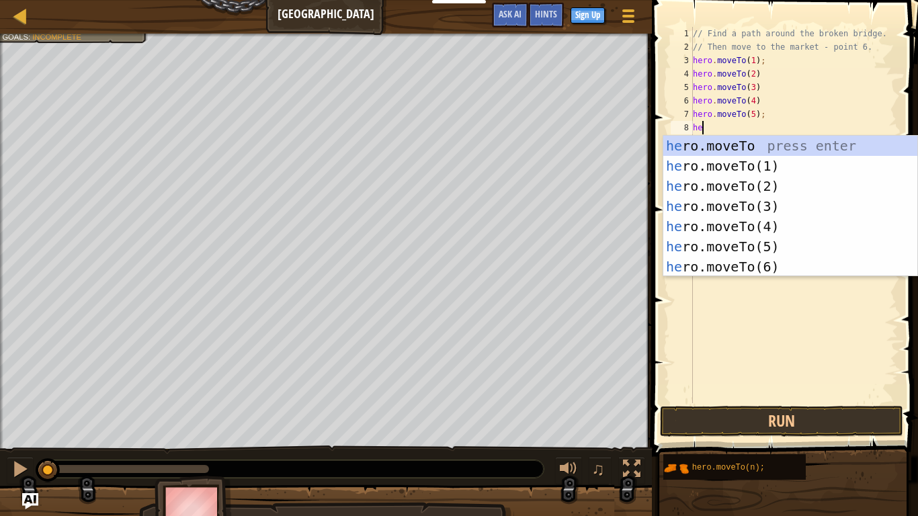
scroll to position [6, 1]
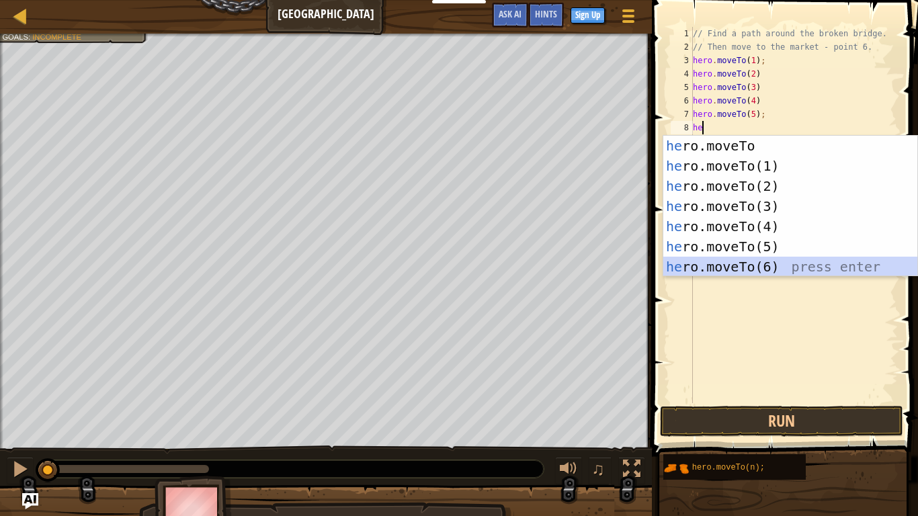
click at [791, 269] on div "he ro.moveTo press enter he ro.moveTo(1) press enter he ro.moveTo(2) press ente…" at bounding box center [790, 226] width 254 height 181
type textarea "hero.moveTo(6);"
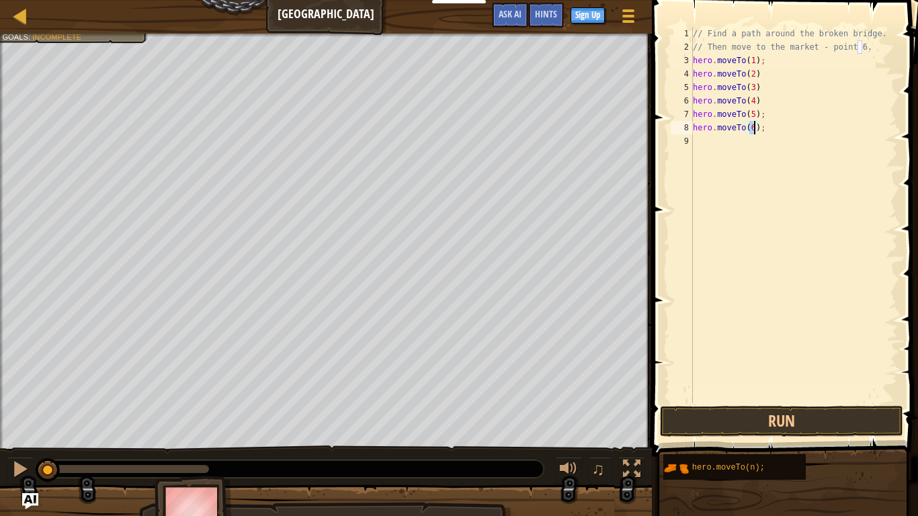
click at [805, 334] on div "// Find a path around the broken bridge. // Then move to the market - point 6. …" at bounding box center [794, 228] width 208 height 403
click at [825, 420] on button "Run" at bounding box center [781, 421] width 243 height 31
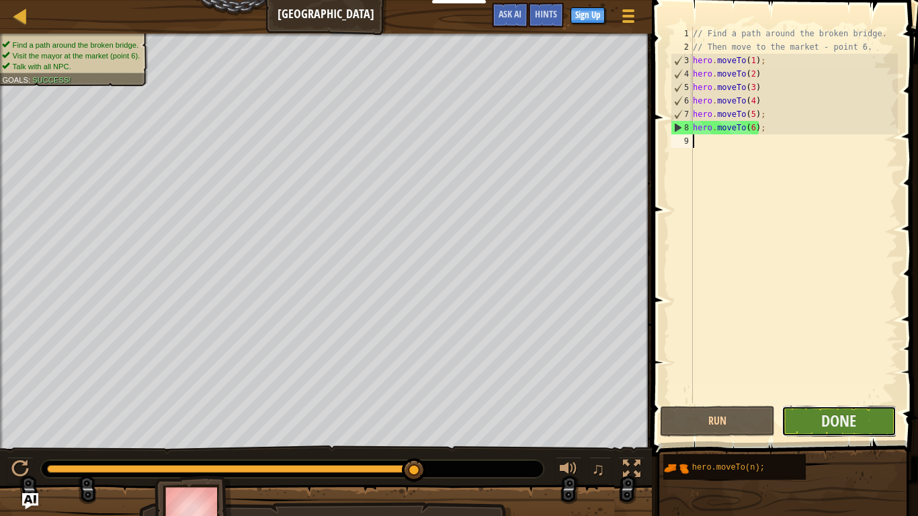
click at [819, 425] on button "Done" at bounding box center [839, 421] width 115 height 31
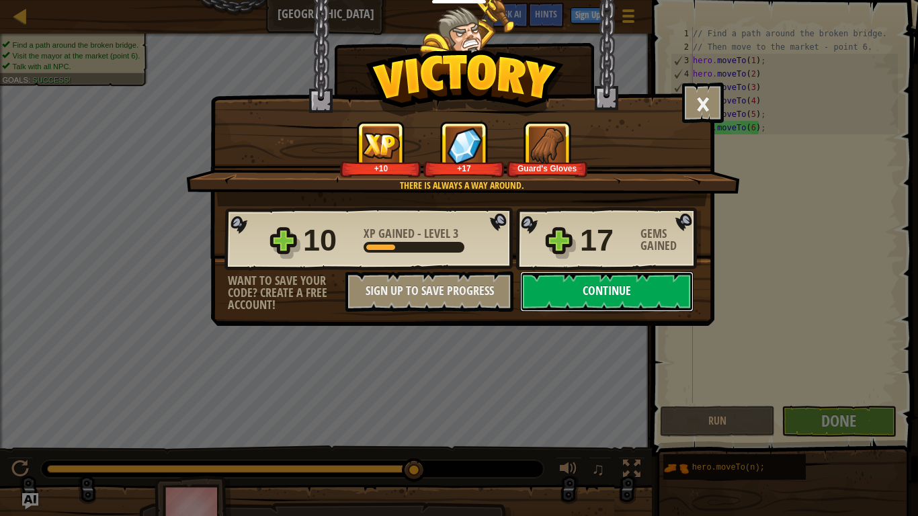
click at [599, 299] on button "Continue" at bounding box center [606, 292] width 173 height 40
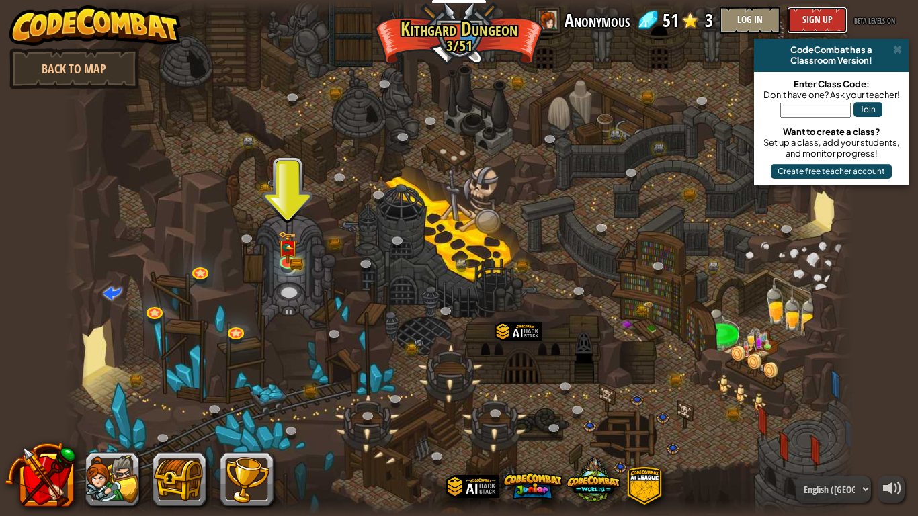
click at [794, 15] on button "Sign Up" at bounding box center [817, 20] width 60 height 27
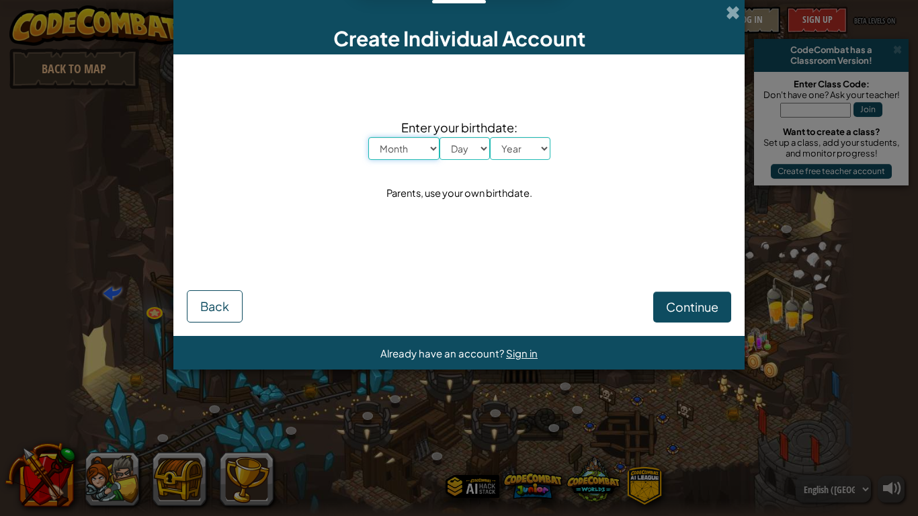
click at [425, 151] on select "Month January February March April May June July August September October Novem…" at bounding box center [403, 148] width 71 height 23
select select "1"
click at [368, 137] on select "Month January February March April May June July August September October Novem…" at bounding box center [403, 148] width 71 height 23
click at [463, 152] on select "Day 1 2 3 4 5 6 7 8 9 10 11 12 13 14 15 16 17 18 19 20 21 22 23 24 25 26 27 28 …" at bounding box center [465, 148] width 50 height 23
select select "9"
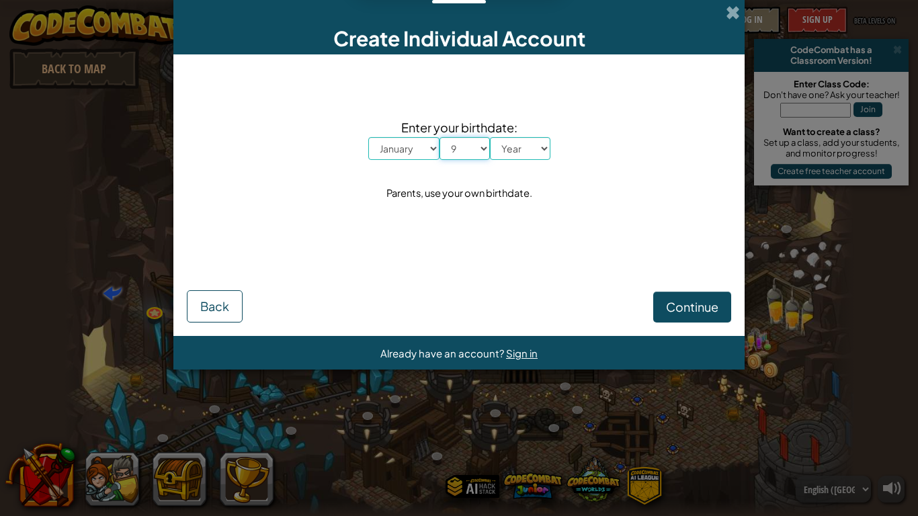
click at [440, 137] on select "Day 1 2 3 4 5 6 7 8 9 10 11 12 13 14 15 16 17 18 19 20 21 22 23 24 25 26 27 28 …" at bounding box center [465, 148] width 50 height 23
click at [520, 155] on select "Year 2025 2024 2023 2022 2021 2020 2019 2018 2017 2016 2015 2014 2013 2012 2011…" at bounding box center [520, 148] width 60 height 23
click at [516, 151] on select "Year 2025 2024 2023 2022 2021 2020 2019 2018 2017 2016 2015 2014 2013 2012 2011…" at bounding box center [520, 148] width 60 height 23
click at [521, 154] on select "Year 2025 2024 2023 2022 2021 2020 2019 2018 2017 2016 2015 2014 2013 2012 2011…" at bounding box center [520, 148] width 60 height 23
select select "1988"
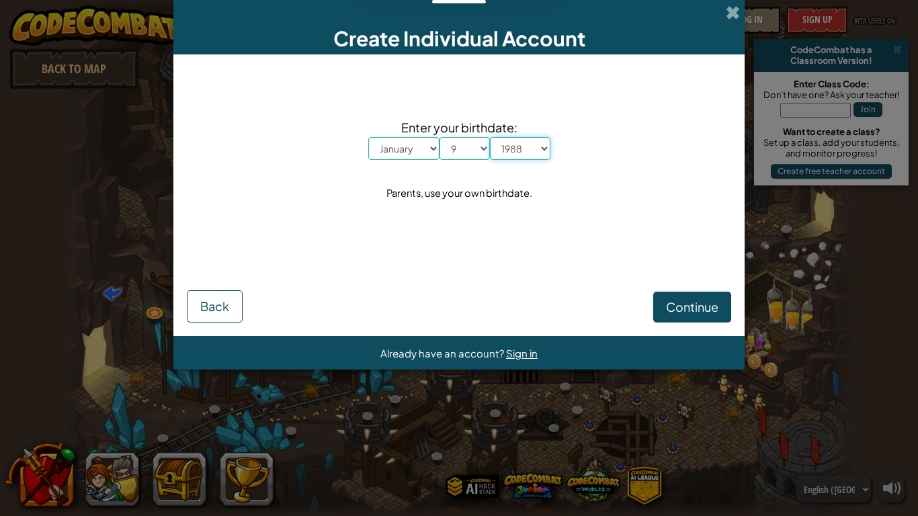
click at [490, 137] on select "Year 2025 2024 2023 2022 2021 2020 2019 2018 2017 2016 2015 2014 2013 2012 2011…" at bounding box center [520, 148] width 60 height 23
click at [663, 303] on button "Continue" at bounding box center [692, 307] width 78 height 31
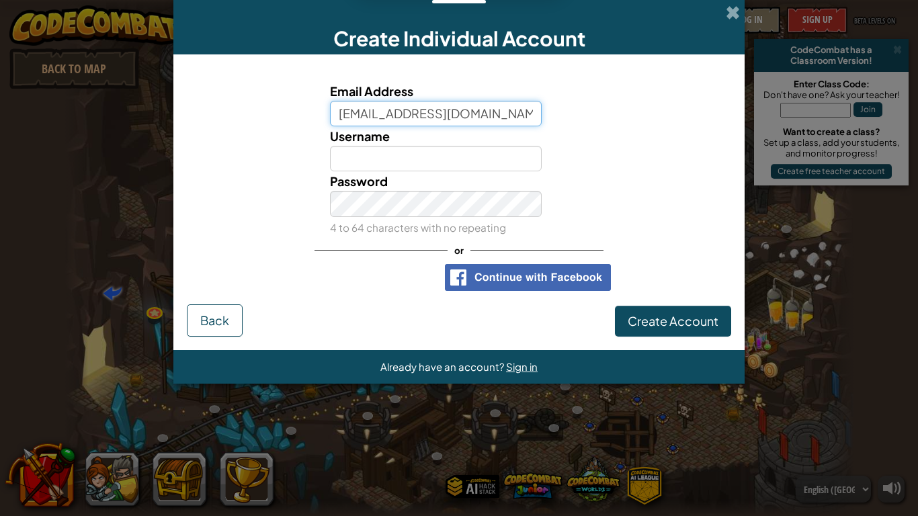
type input "dallin.swans09@orange.k12.nc.us"
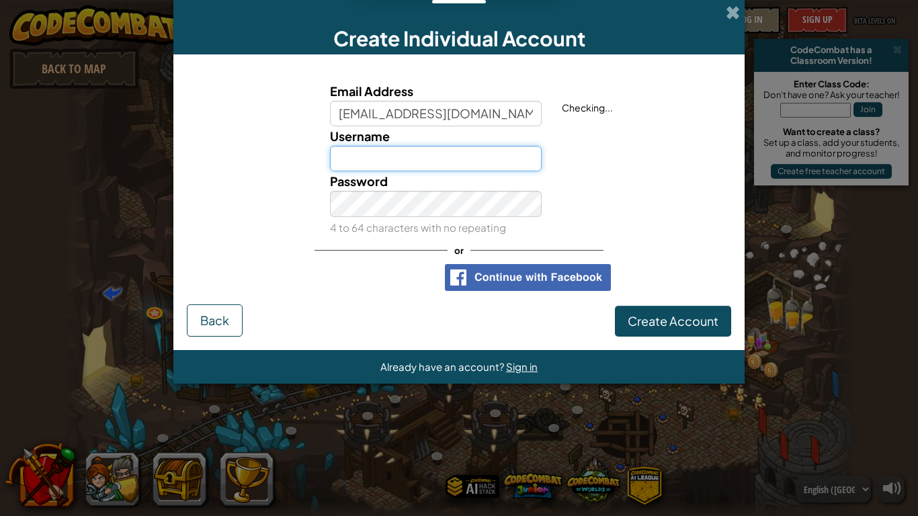
click at [519, 153] on input "Username" at bounding box center [436, 159] width 212 height 26
click at [698, 183] on div "Password 4 to 64 characters with no repeating" at bounding box center [459, 203] width 558 height 65
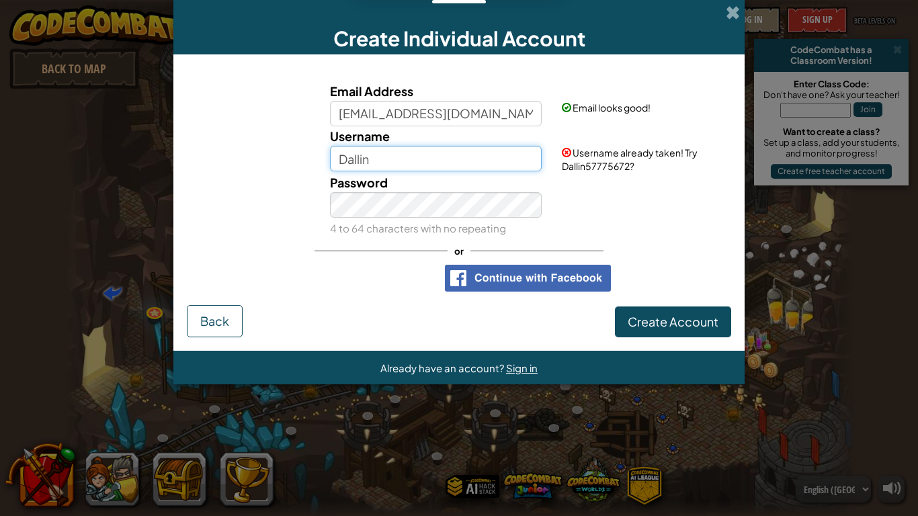
click at [519, 153] on input "Dallin" at bounding box center [436, 159] width 212 height 26
type input "Dallin67"
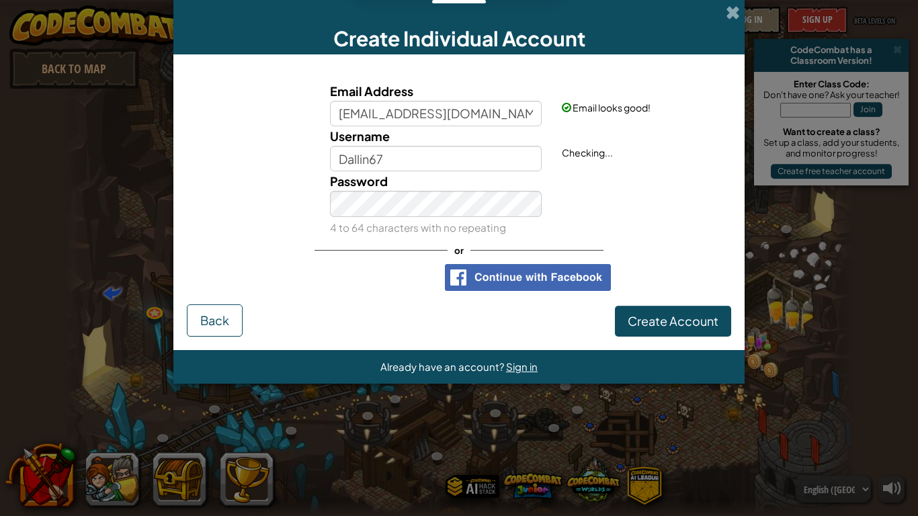
click at [609, 204] on div "Password 4 to 64 characters with no repeating" at bounding box center [459, 203] width 558 height 65
click at [556, 184] on div "Password 4 to 64 characters with no repeating" at bounding box center [459, 203] width 558 height 65
click at [653, 323] on span "Create Account" at bounding box center [673, 320] width 91 height 15
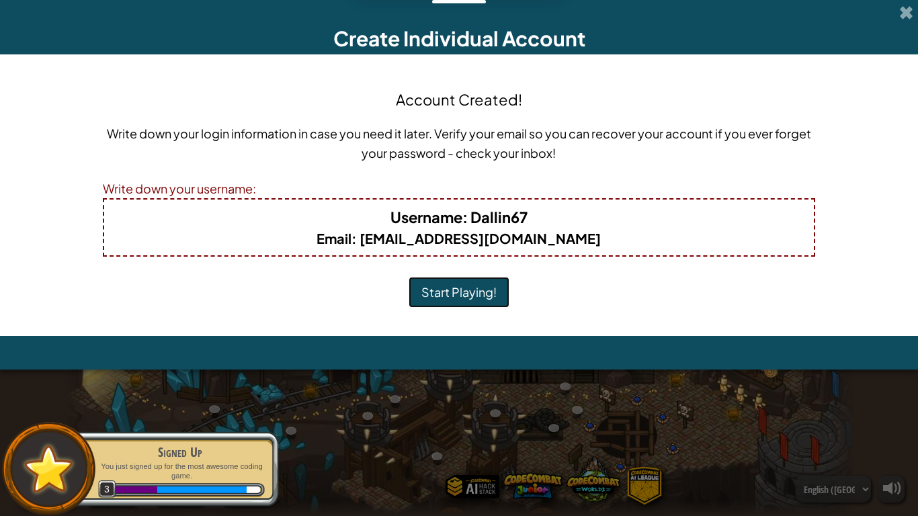
click at [487, 285] on button "Start Playing!" at bounding box center [459, 292] width 101 height 31
